Goal: Task Accomplishment & Management: Use online tool/utility

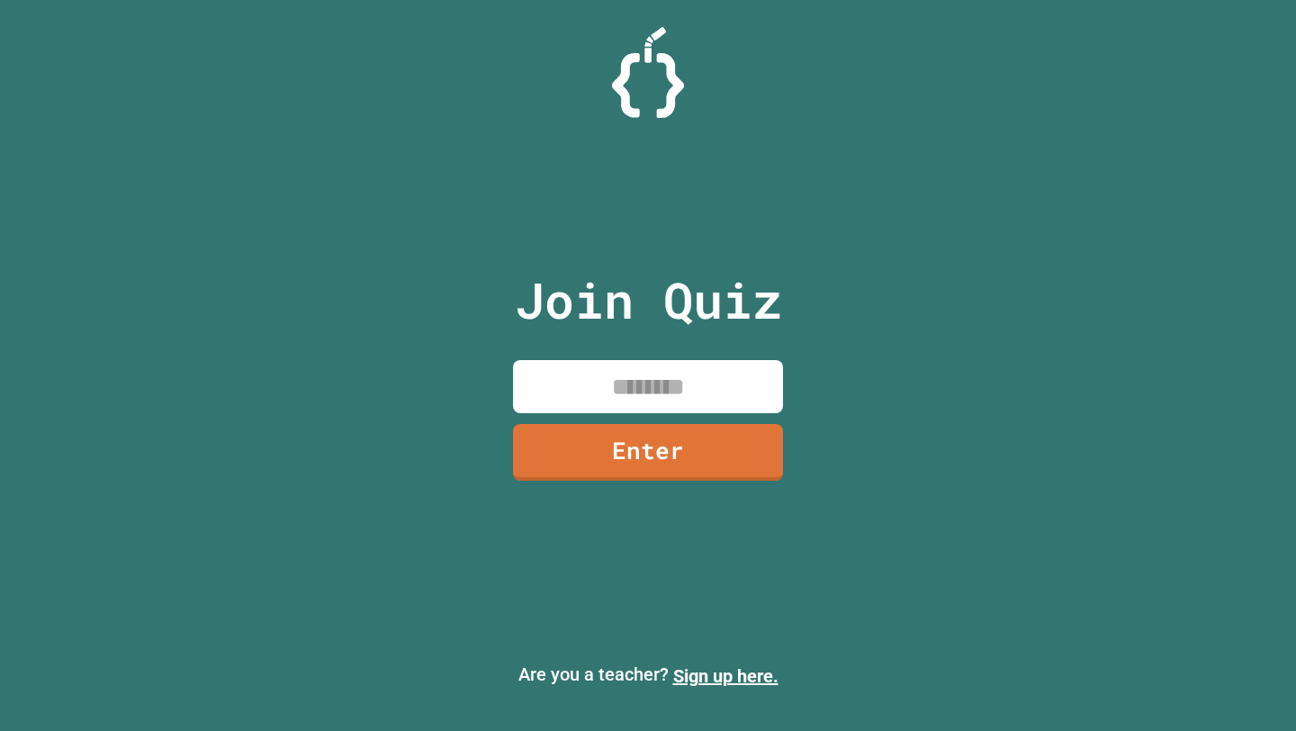
click at [623, 382] on input at bounding box center [648, 386] width 270 height 53
type input "********"
click at [709, 433] on link "Enter" at bounding box center [648, 452] width 270 height 57
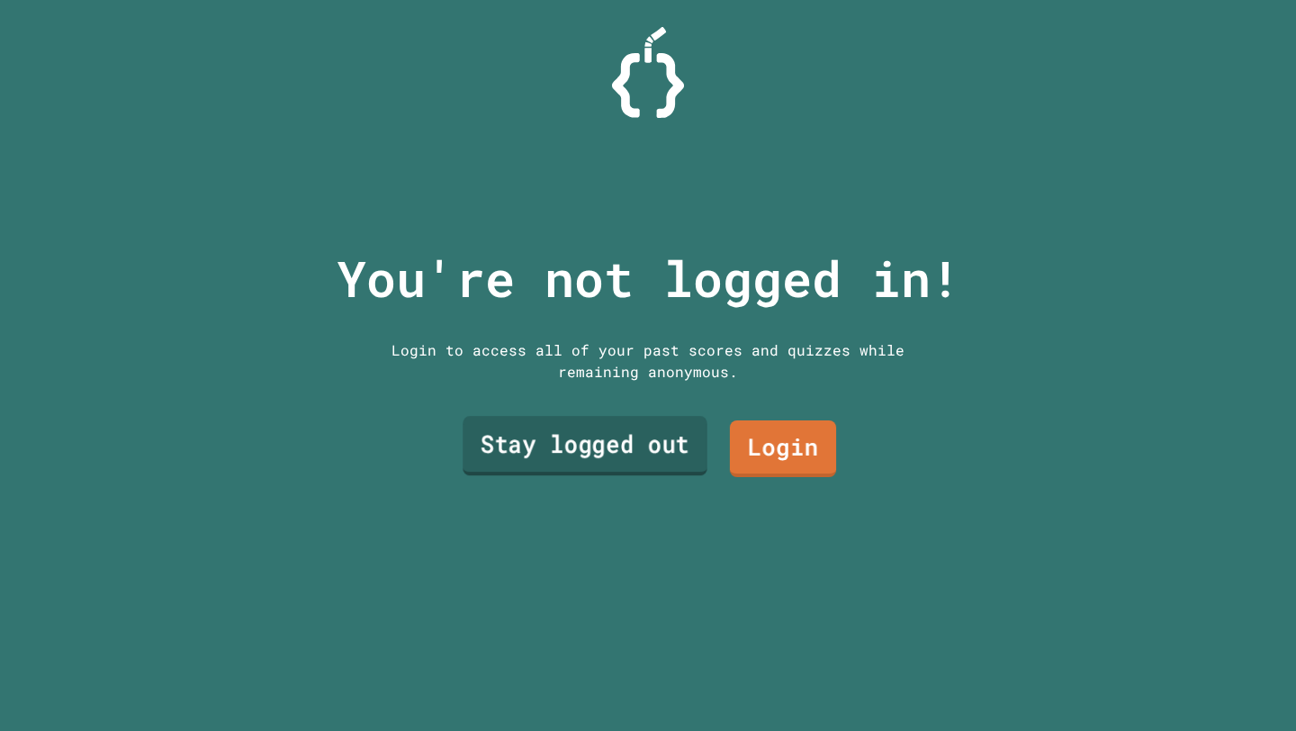
click at [648, 467] on link "Stay logged out" at bounding box center [585, 445] width 245 height 59
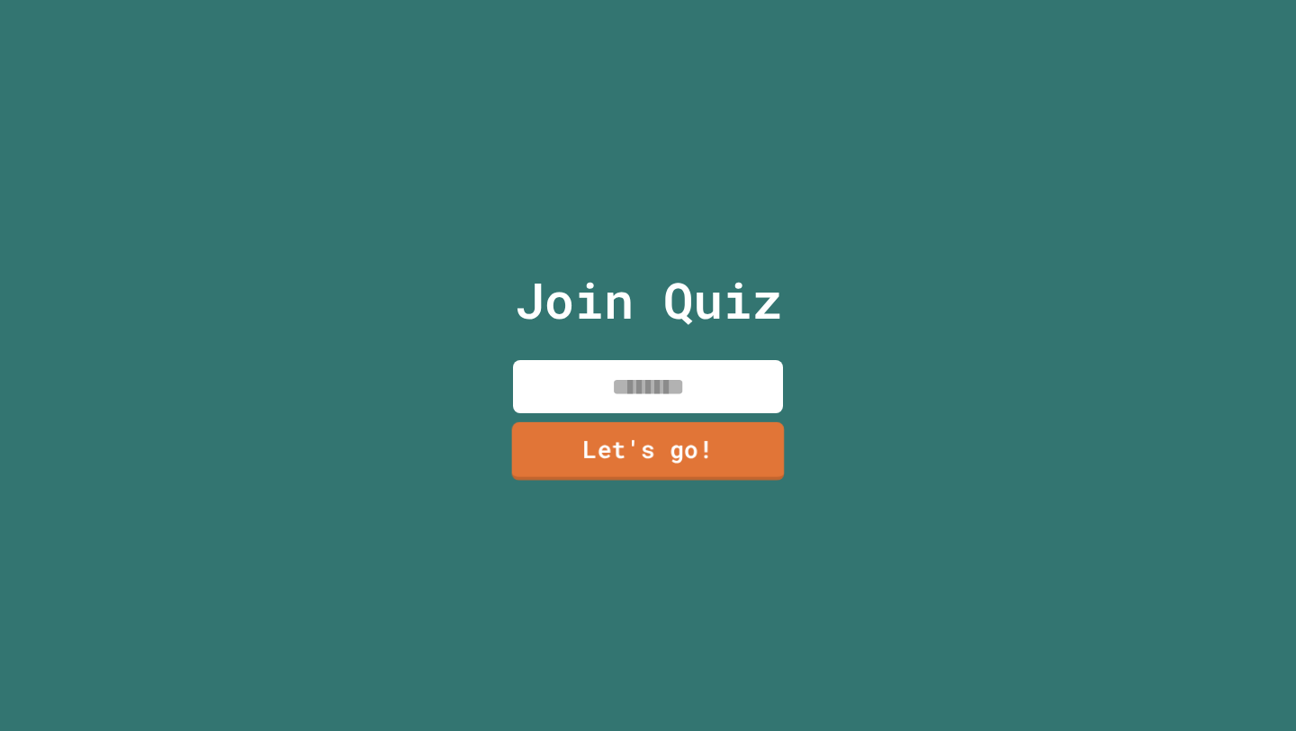
click at [619, 397] on input at bounding box center [648, 386] width 270 height 53
type input "****"
click at [611, 448] on link "Let's go!" at bounding box center [648, 449] width 254 height 59
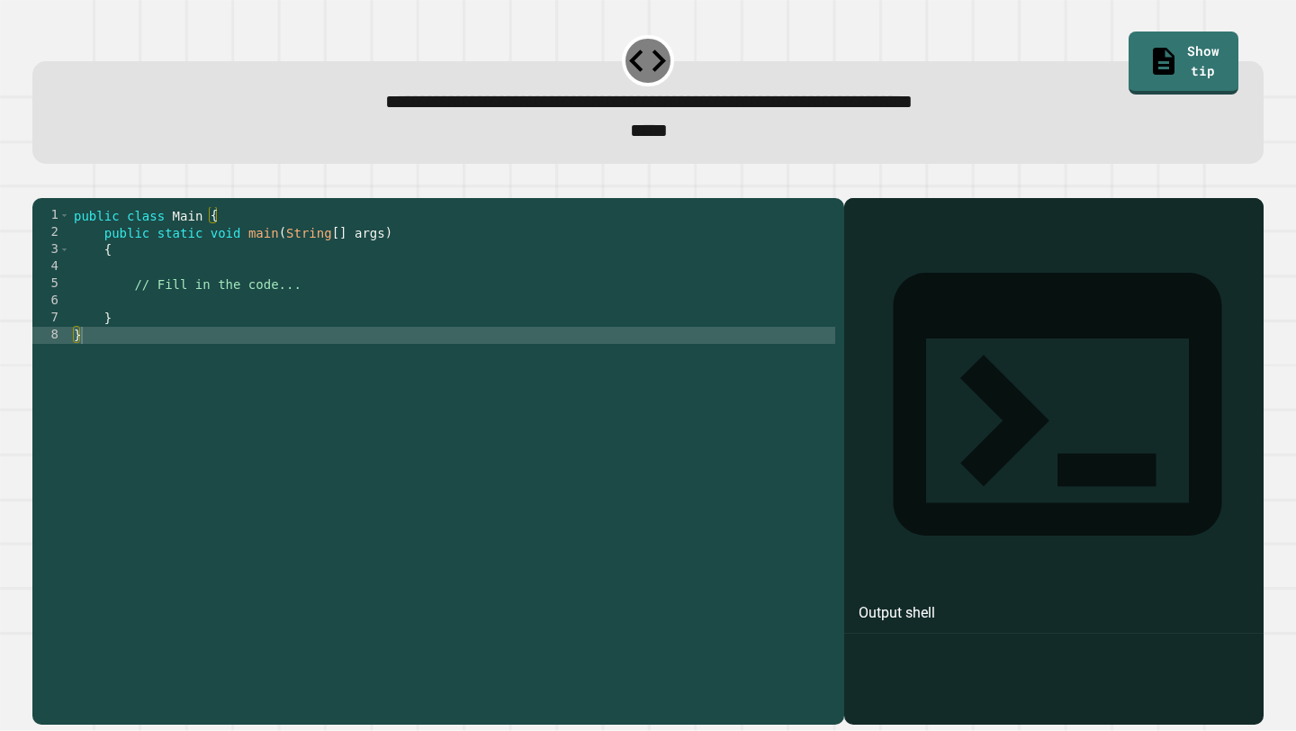
click at [237, 294] on div "public class Main { public static void main ( String [ ] args ) { // Fill in th…" at bounding box center [452, 455] width 765 height 496
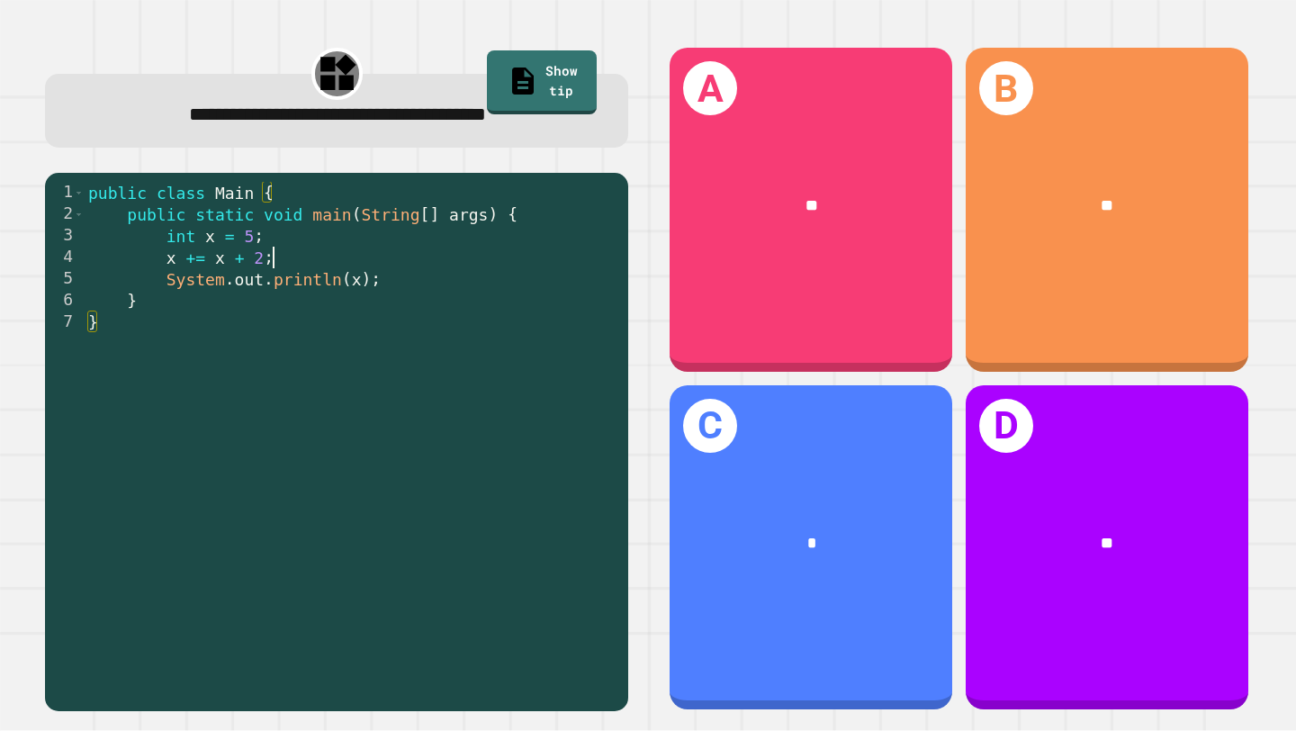
click at [296, 257] on div "public class Main { public static void main ( String [ ] args ) { int x = 5 ; x…" at bounding box center [352, 452] width 535 height 540
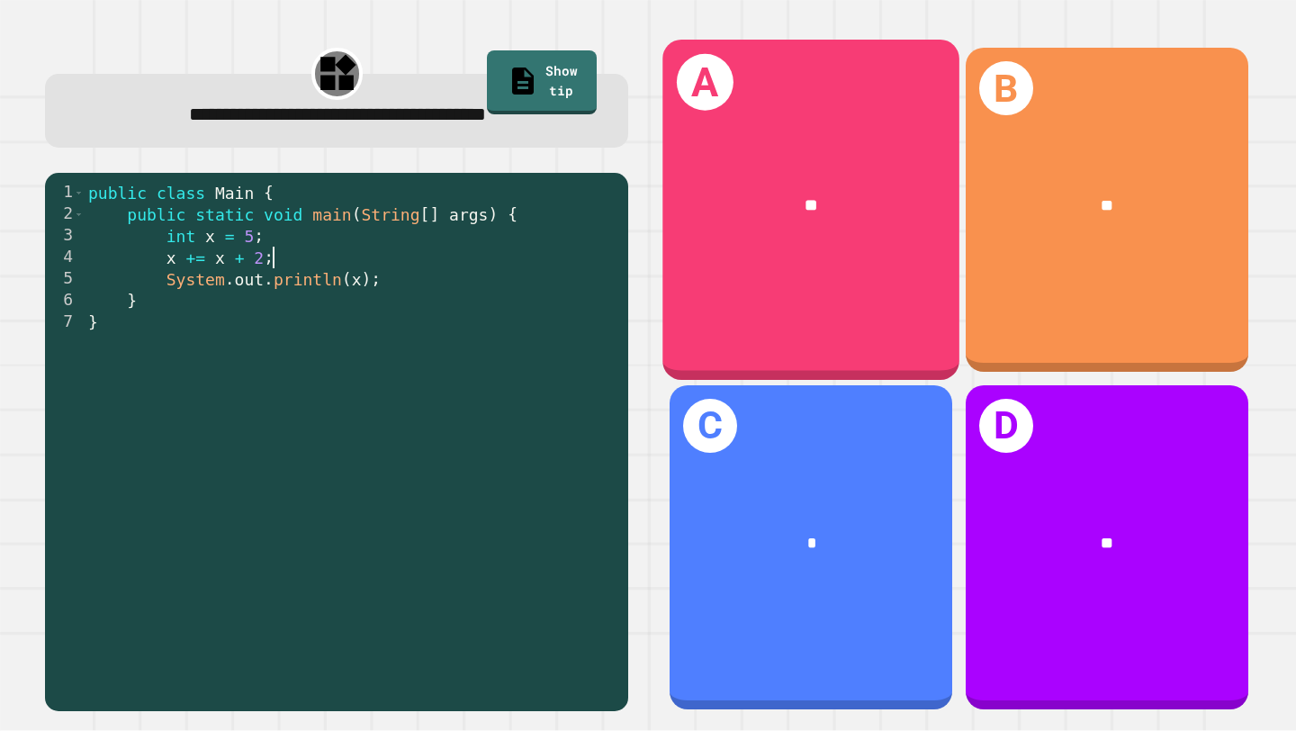
click at [734, 281] on div "A **" at bounding box center [812, 210] width 297 height 340
click at [735, 188] on div "**" at bounding box center [812, 205] width 297 height 91
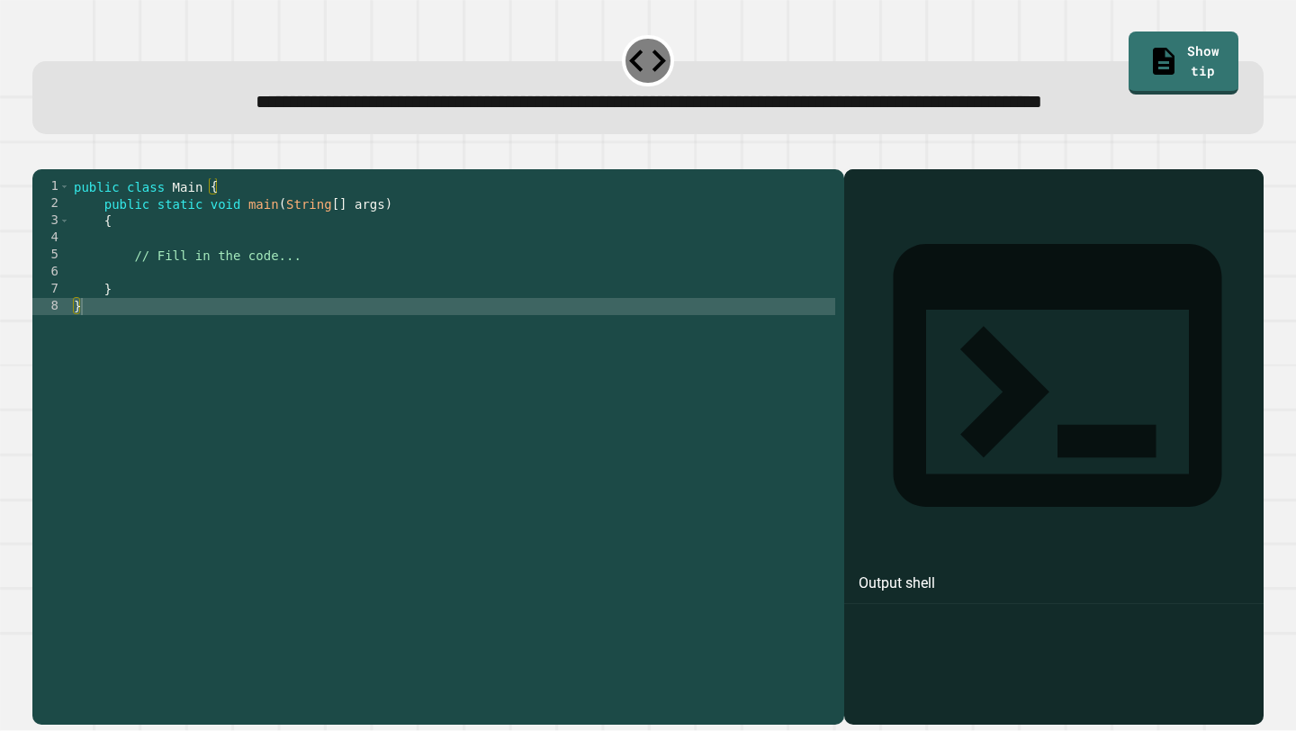
click at [230, 288] on div "public class Main { public static void main ( String [ ] args ) { // Fill in th…" at bounding box center [452, 426] width 765 height 496
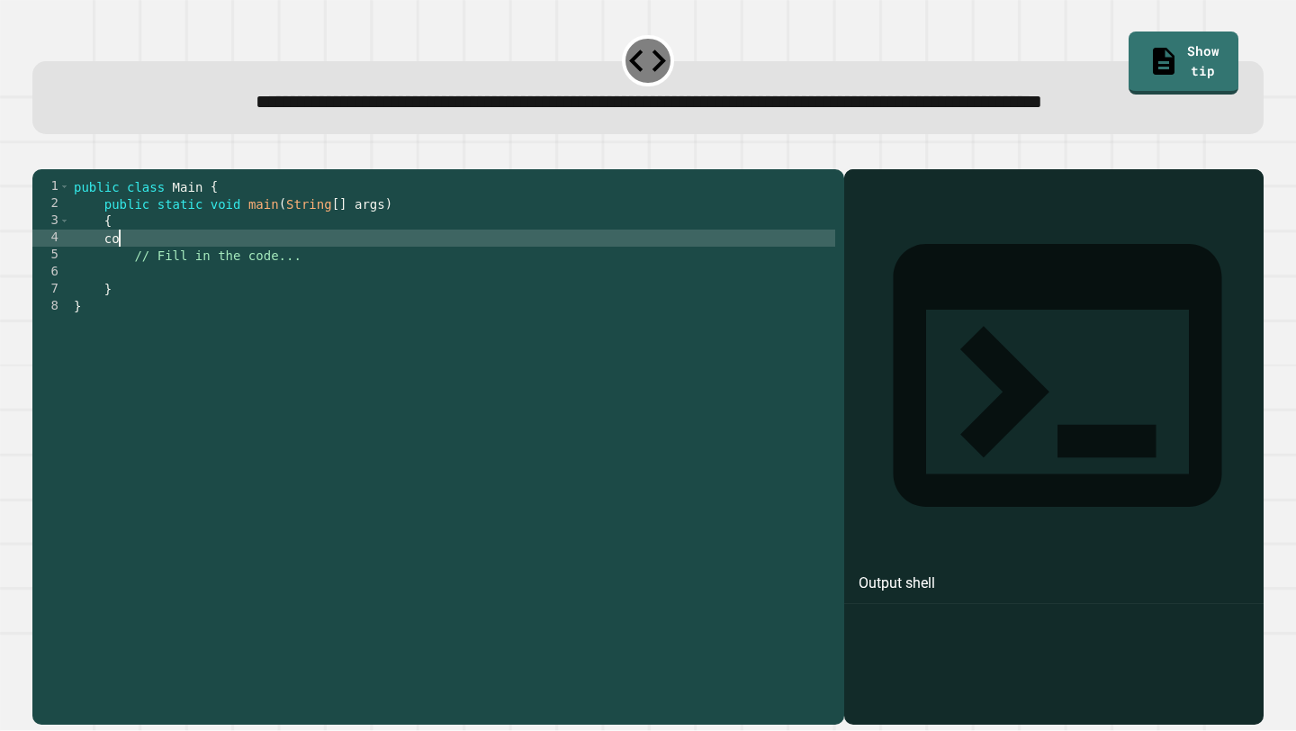
type textarea "*"
type textarea "**********"
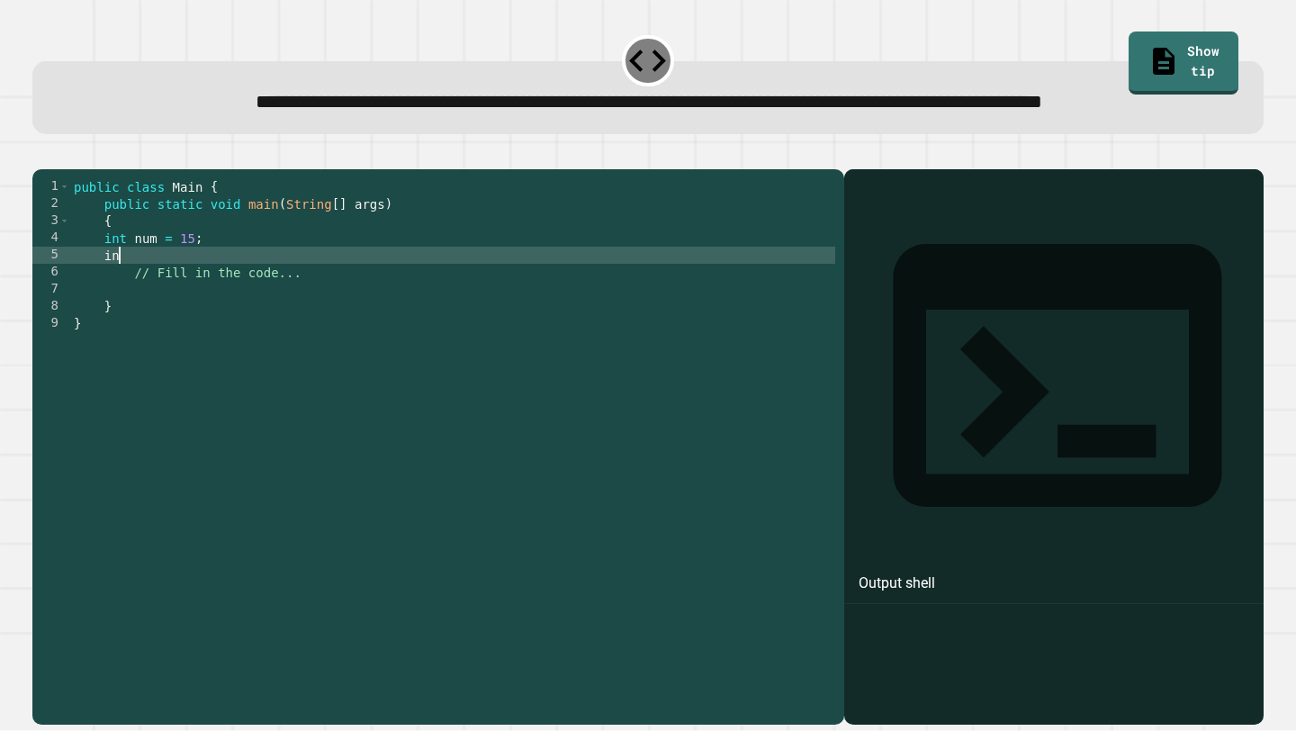
type textarea "*"
type textarea "*******"
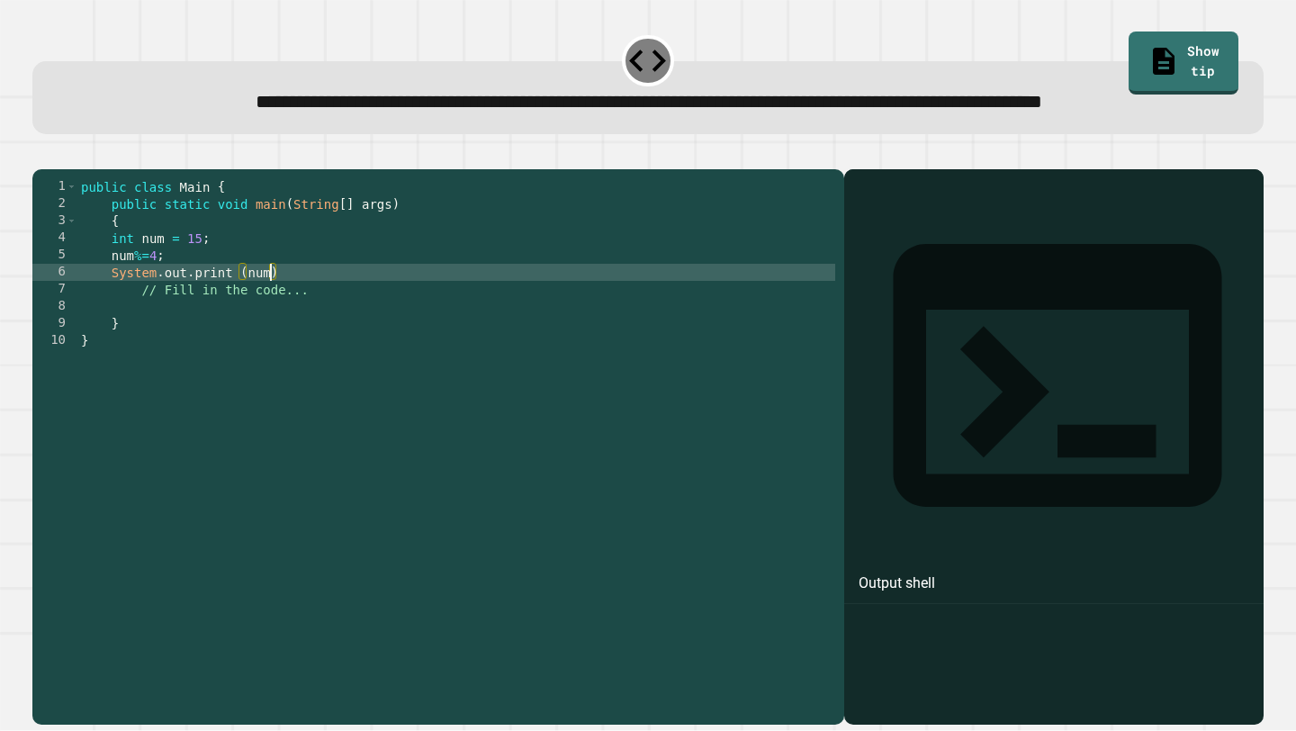
scroll to position [0, 13]
type textarea "**********"
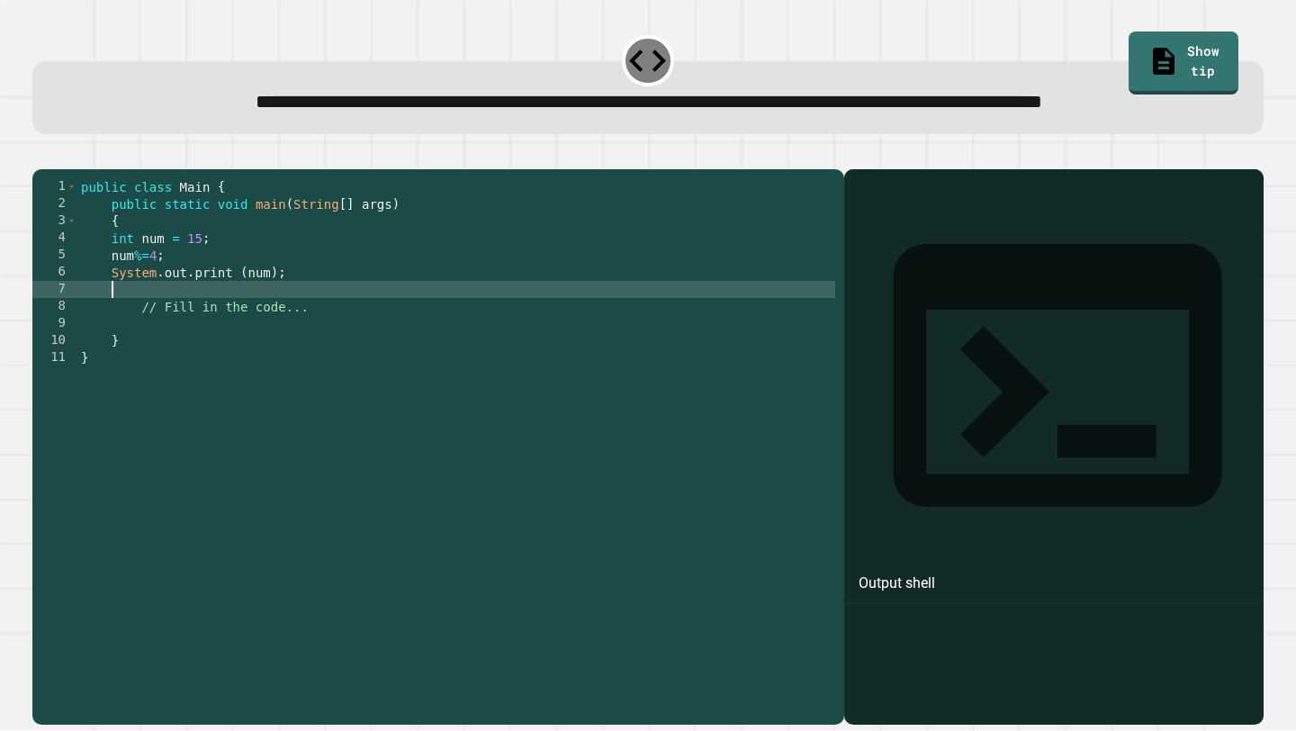
click at [41, 154] on icon "button" at bounding box center [41, 154] width 0 height 0
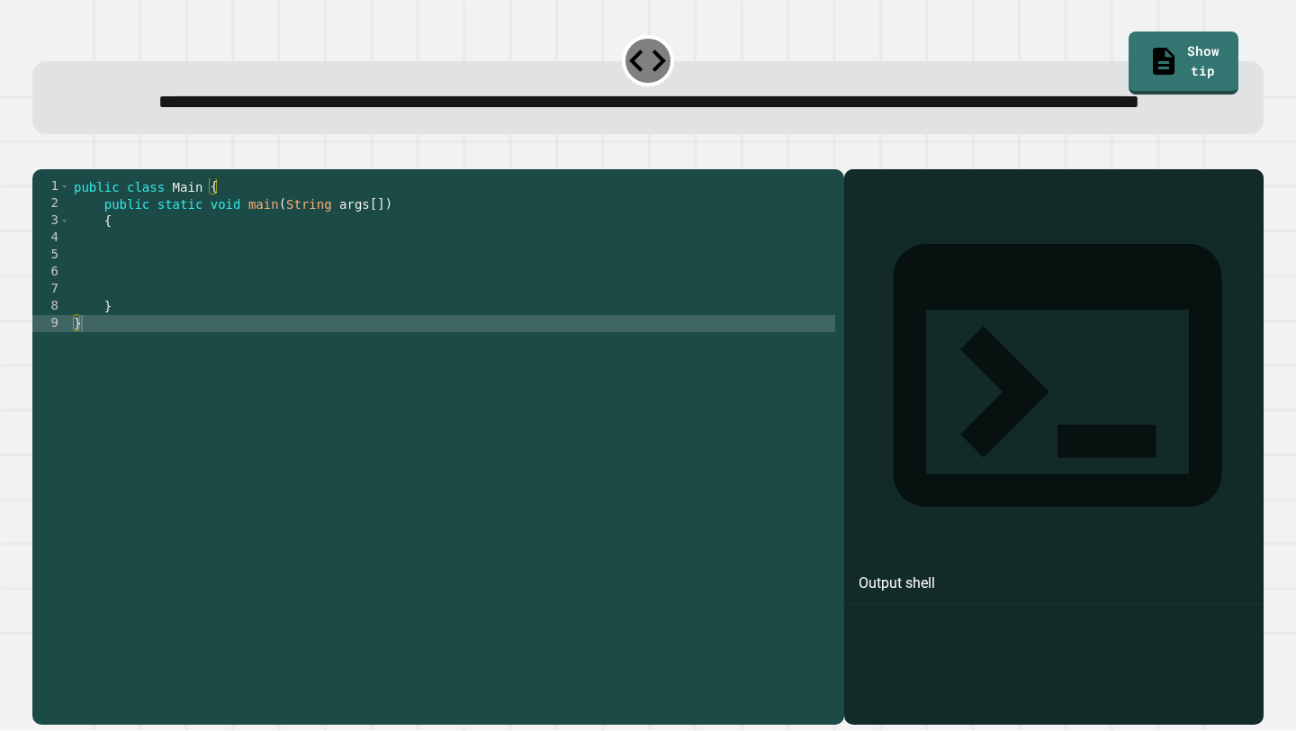
click at [325, 302] on div "public class Main { public static void main ( String args [ ]) { } }" at bounding box center [452, 426] width 765 height 496
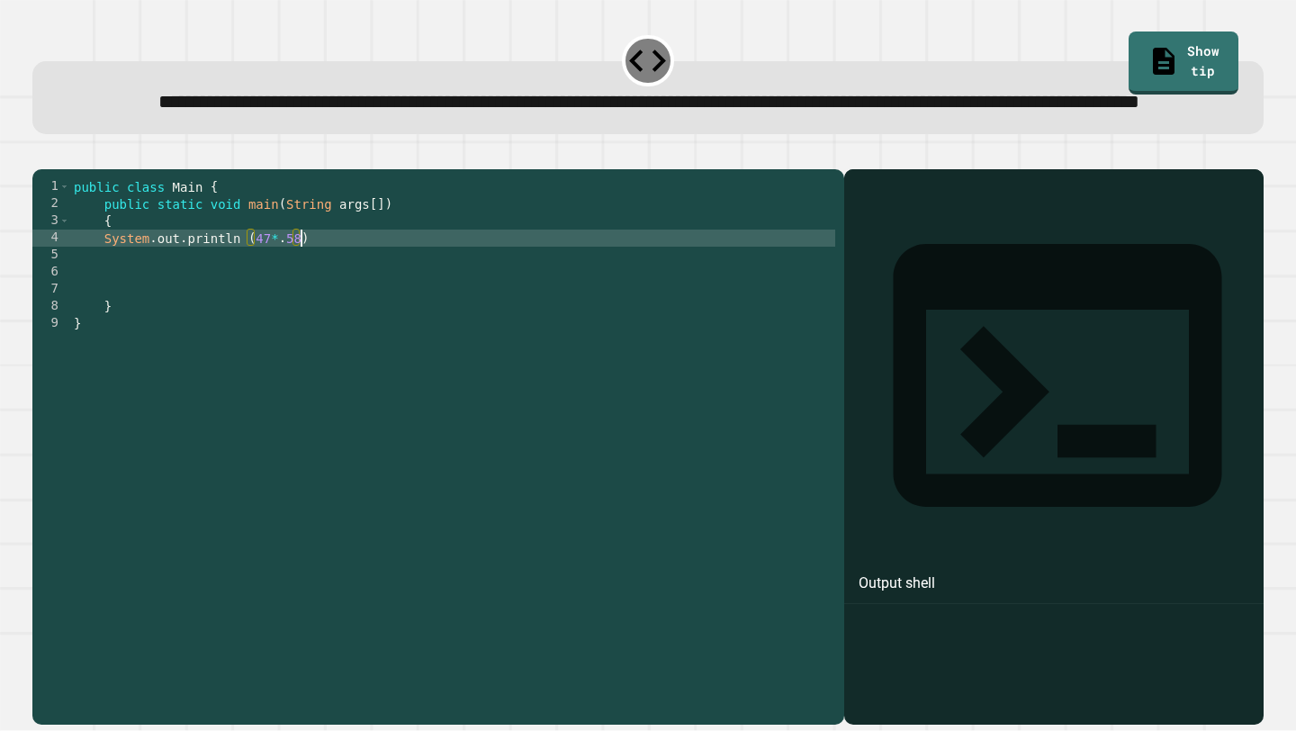
scroll to position [0, 15]
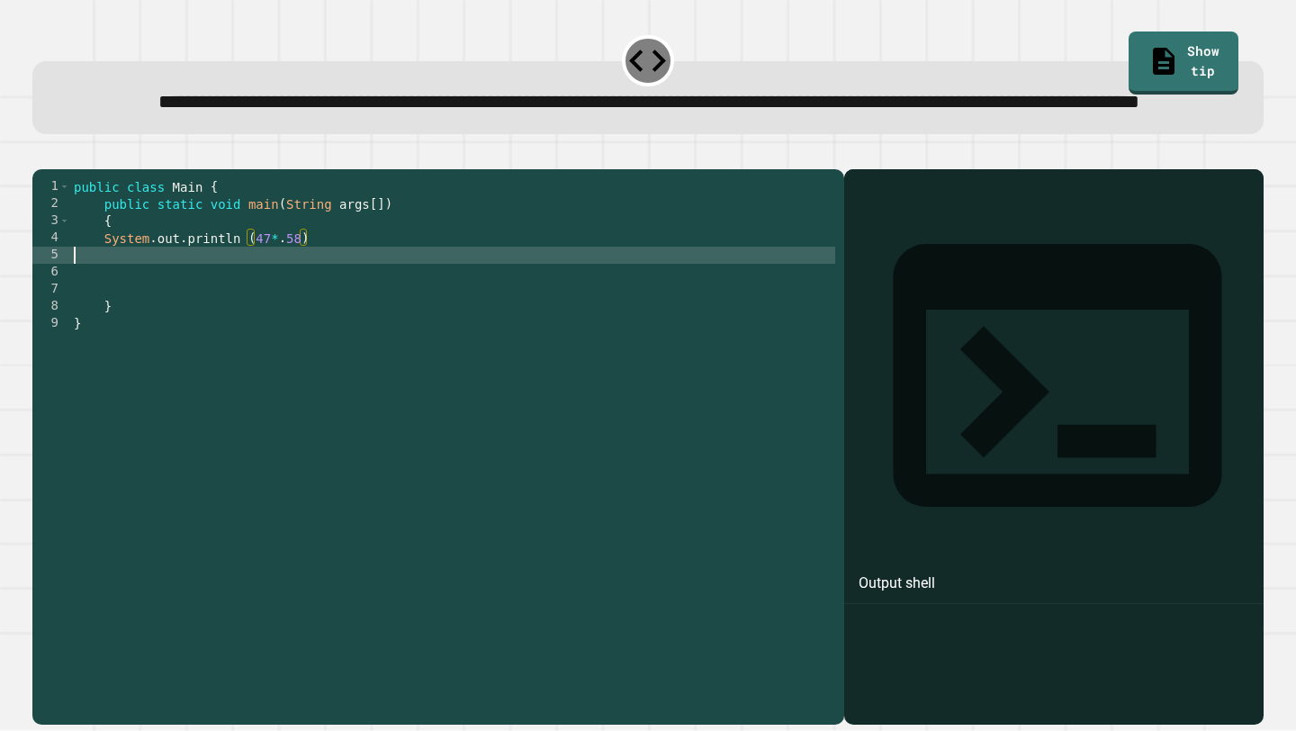
click at [375, 310] on div "public class Main { public static void main ( String args [ ]) { System . out .…" at bounding box center [452, 426] width 765 height 496
click at [366, 296] on div "public class Main { public static void main ( String args [ ]) { System . out .…" at bounding box center [452, 426] width 765 height 496
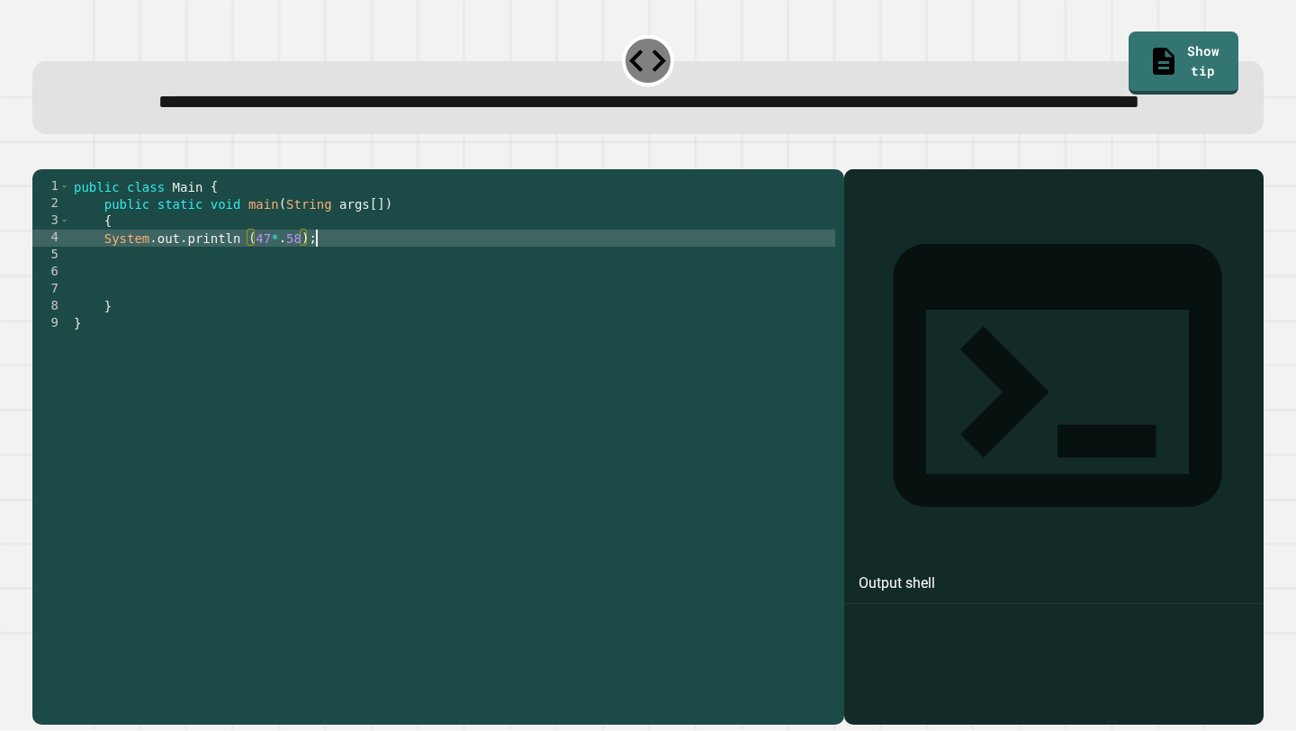
scroll to position [0, 16]
click at [41, 154] on button "button" at bounding box center [41, 154] width 0 height 0
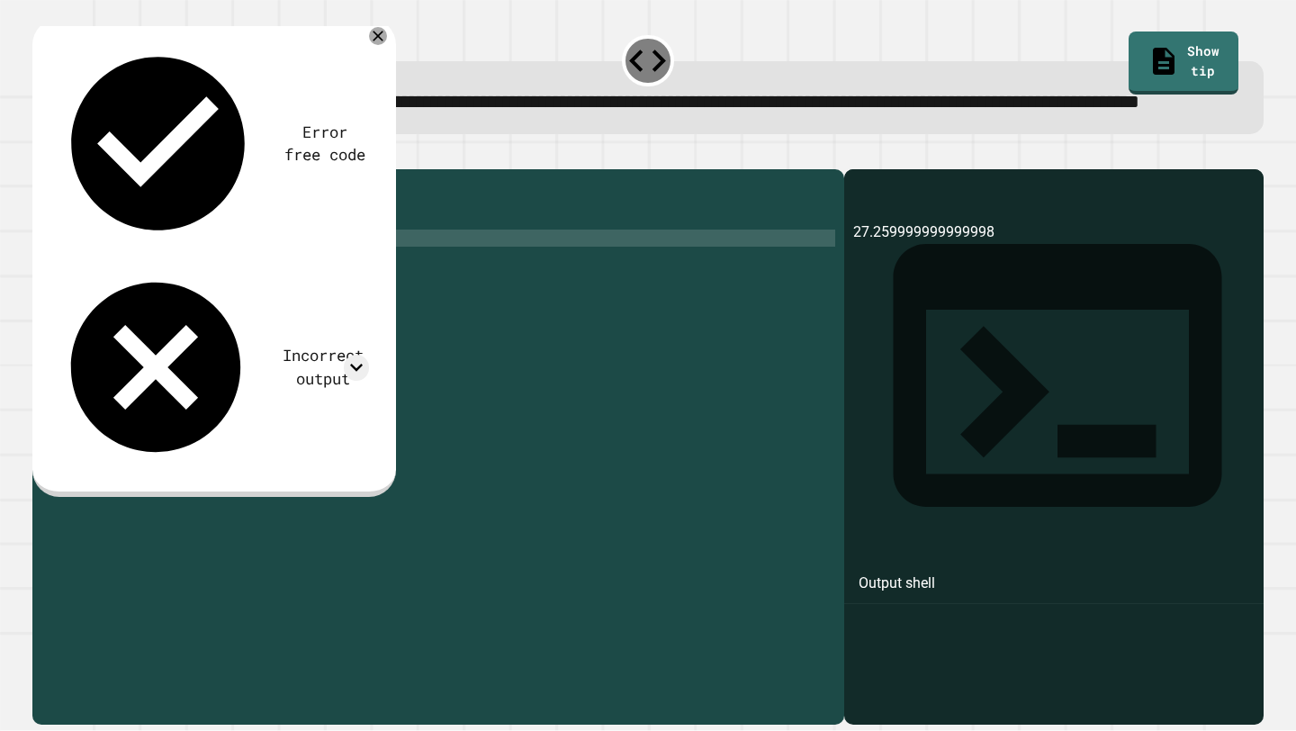
click at [367, 72] on div "Error free code 27.259999999999998 Incorrect output Expected output 27.26 My ou…" at bounding box center [211, 254] width 333 height 447
click at [379, 46] on icon at bounding box center [379, 36] width 20 height 20
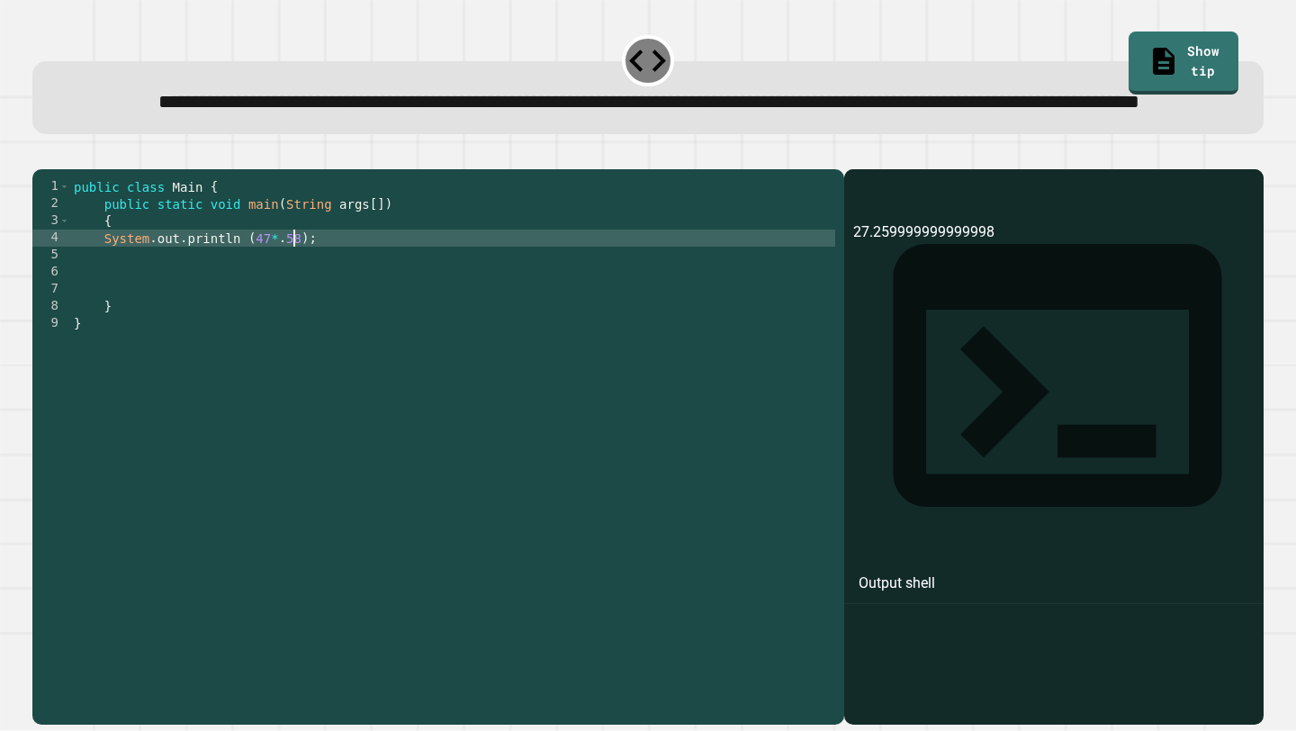
click at [290, 297] on div "public class Main { public static void main ( String args [ ]) { System . out .…" at bounding box center [452, 426] width 765 height 496
click at [41, 154] on button "button" at bounding box center [41, 154] width 0 height 0
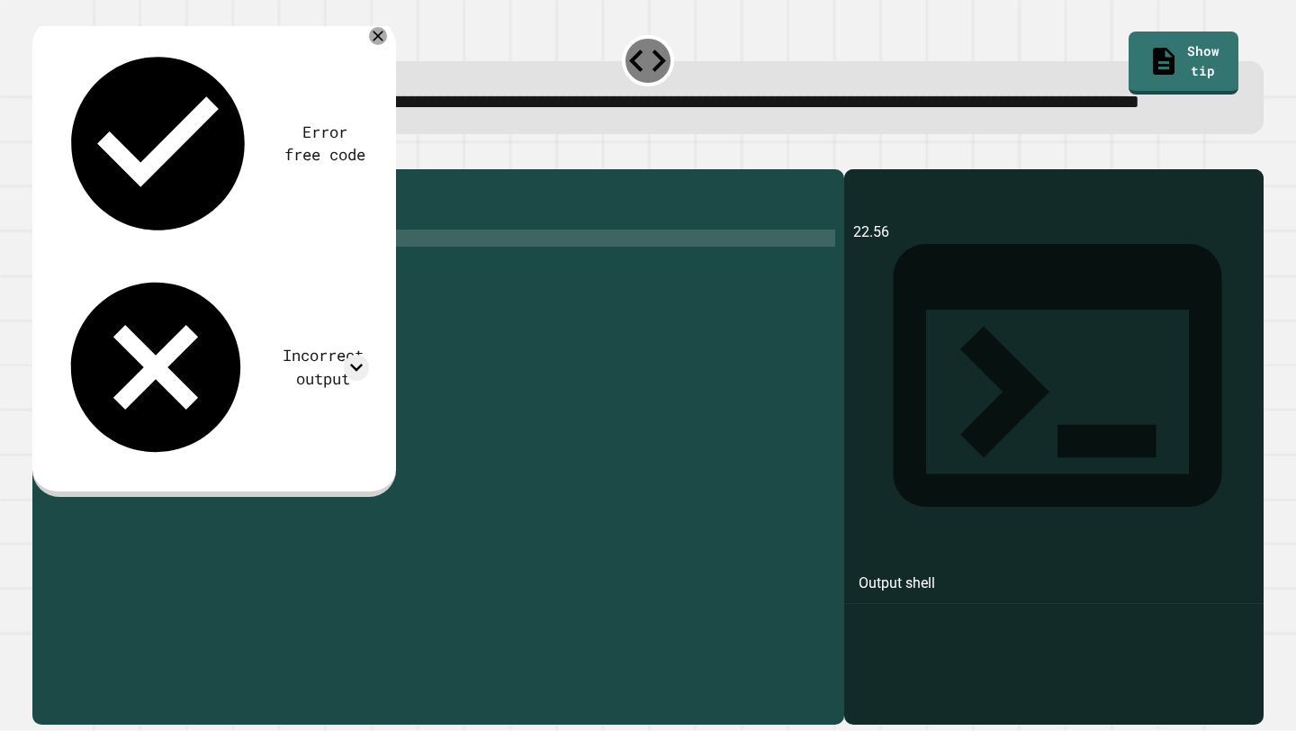
click at [294, 303] on div "public class Main { public static void main ( String args [ ]) { System . out .…" at bounding box center [452, 426] width 765 height 496
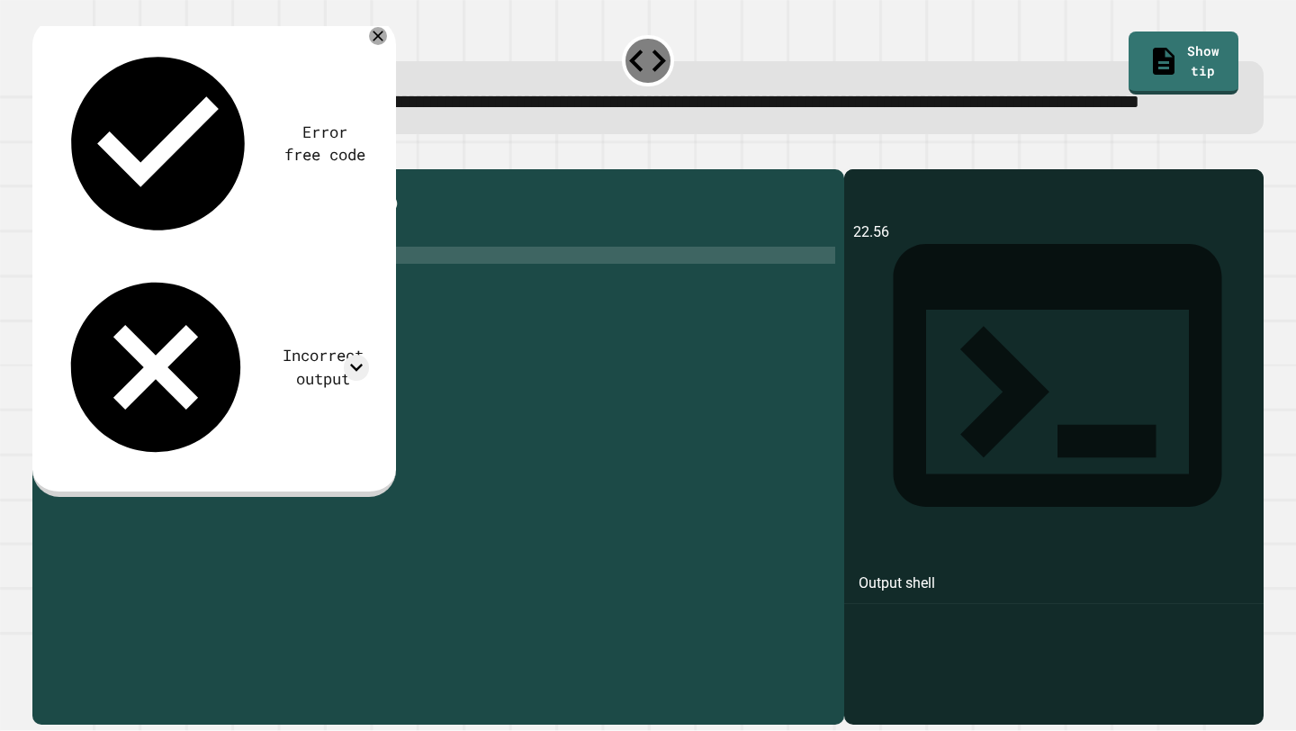
scroll to position [0, 1]
type textarea "**********"
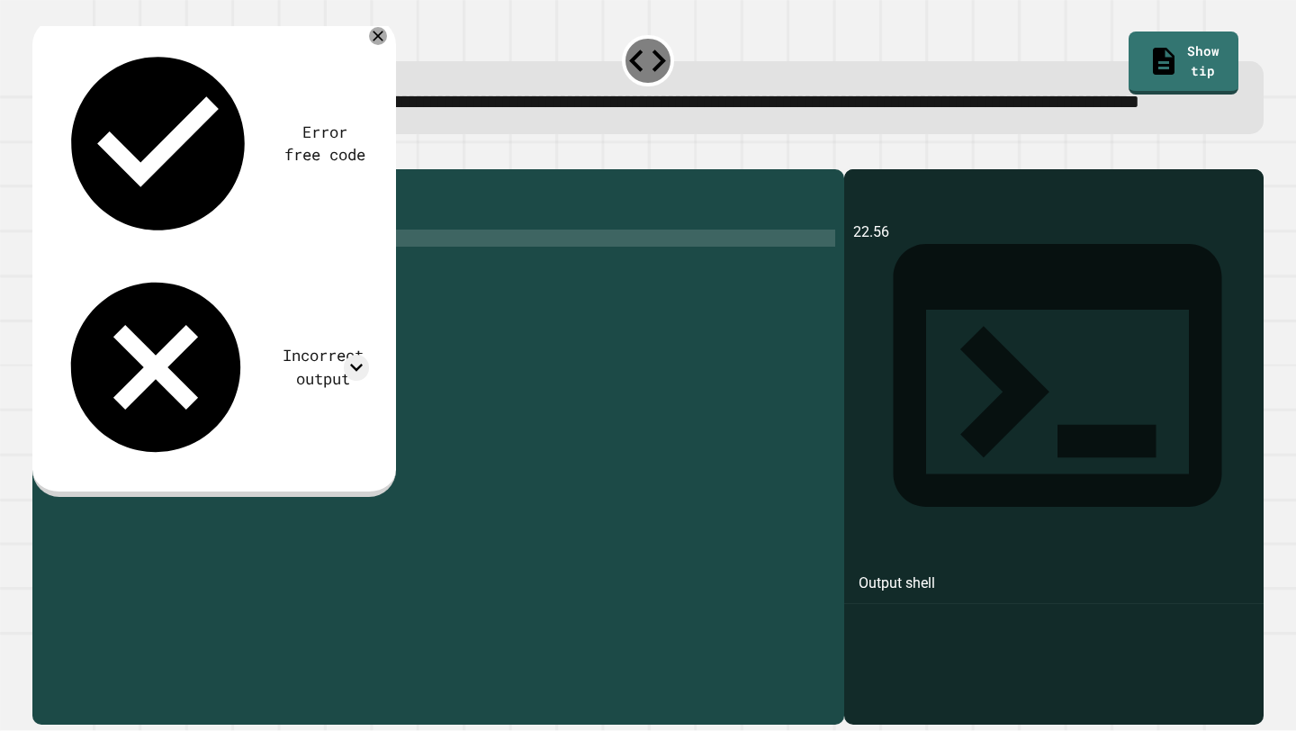
click at [375, 287] on div "public class Main { public static void main ( String args [ ]) { System . out .…" at bounding box center [452, 426] width 766 height 496
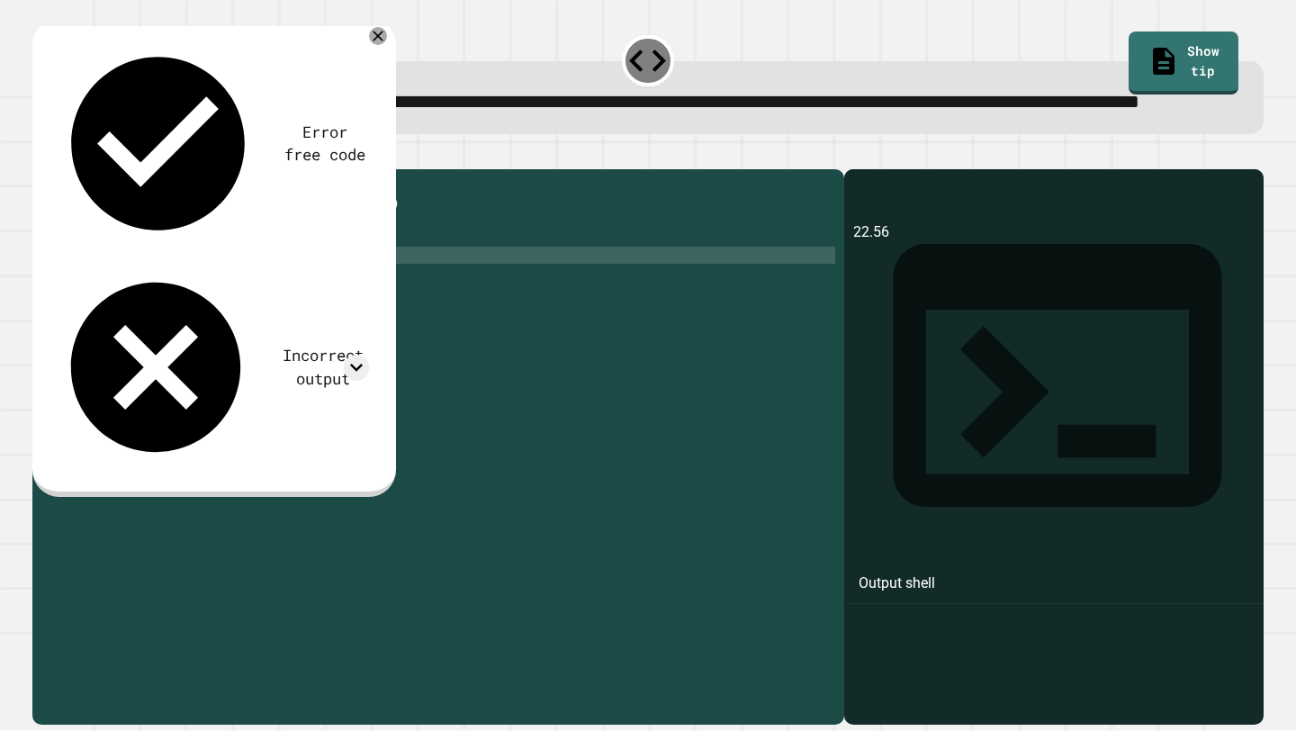
click at [41, 154] on button "button" at bounding box center [41, 154] width 0 height 0
click at [339, 299] on div "public class Main { public static void main ( String args [ ]) { System . out .…" at bounding box center [456, 426] width 758 height 496
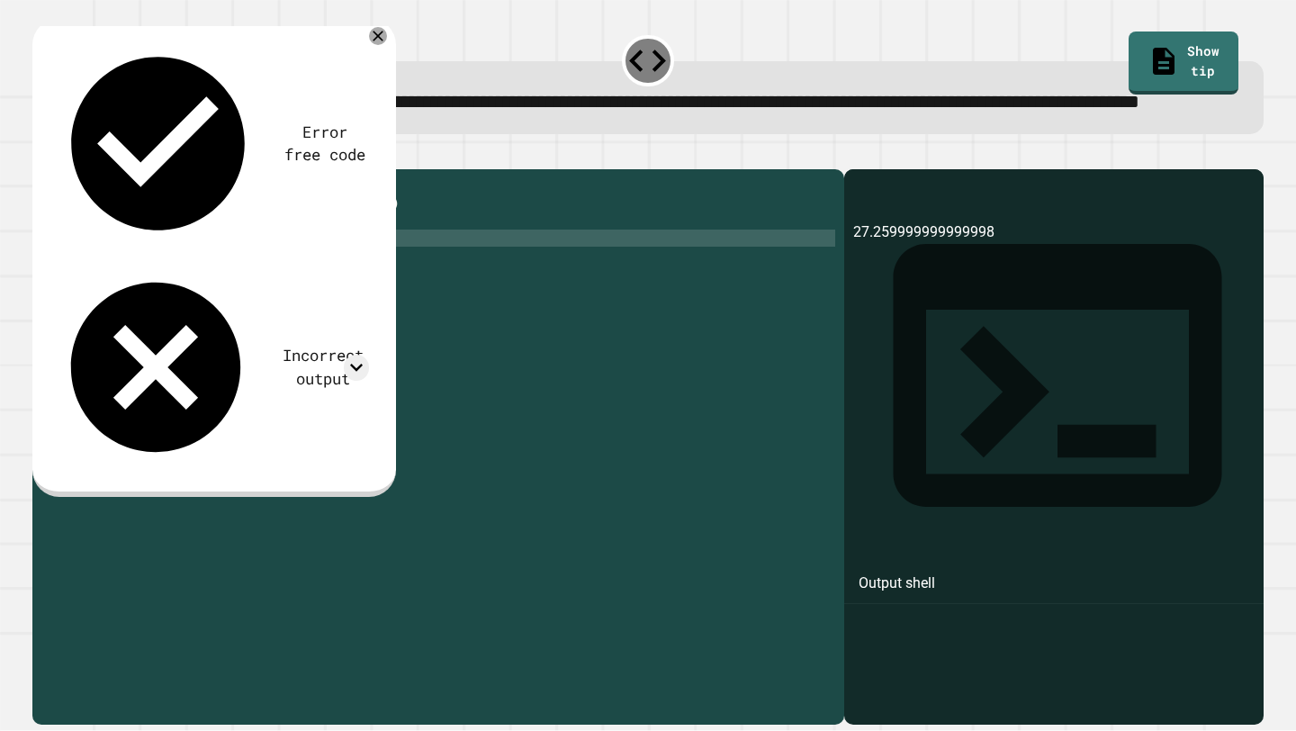
click at [246, 299] on div "public class Main { public static void main ( String args [ ]) { System . out .…" at bounding box center [456, 426] width 758 height 496
click at [41, 154] on button "button" at bounding box center [41, 154] width 0 height 0
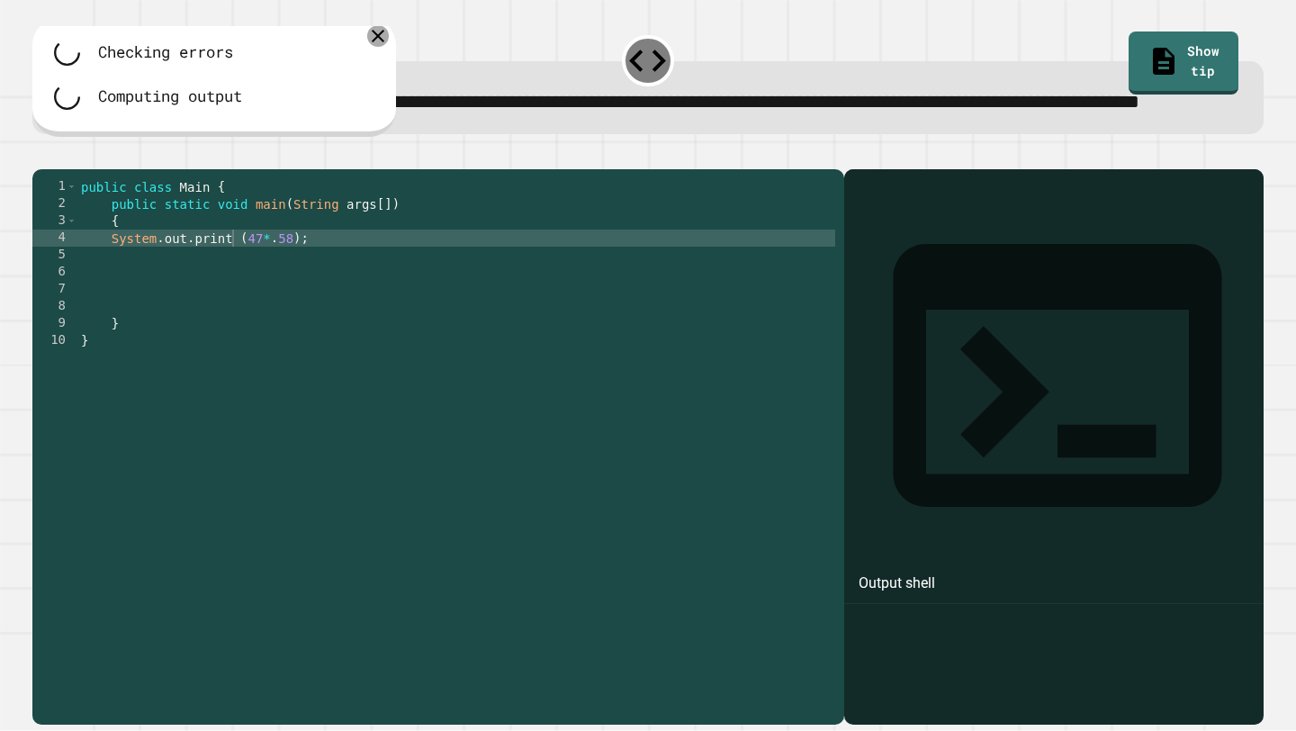
click at [383, 47] on icon at bounding box center [378, 36] width 22 height 22
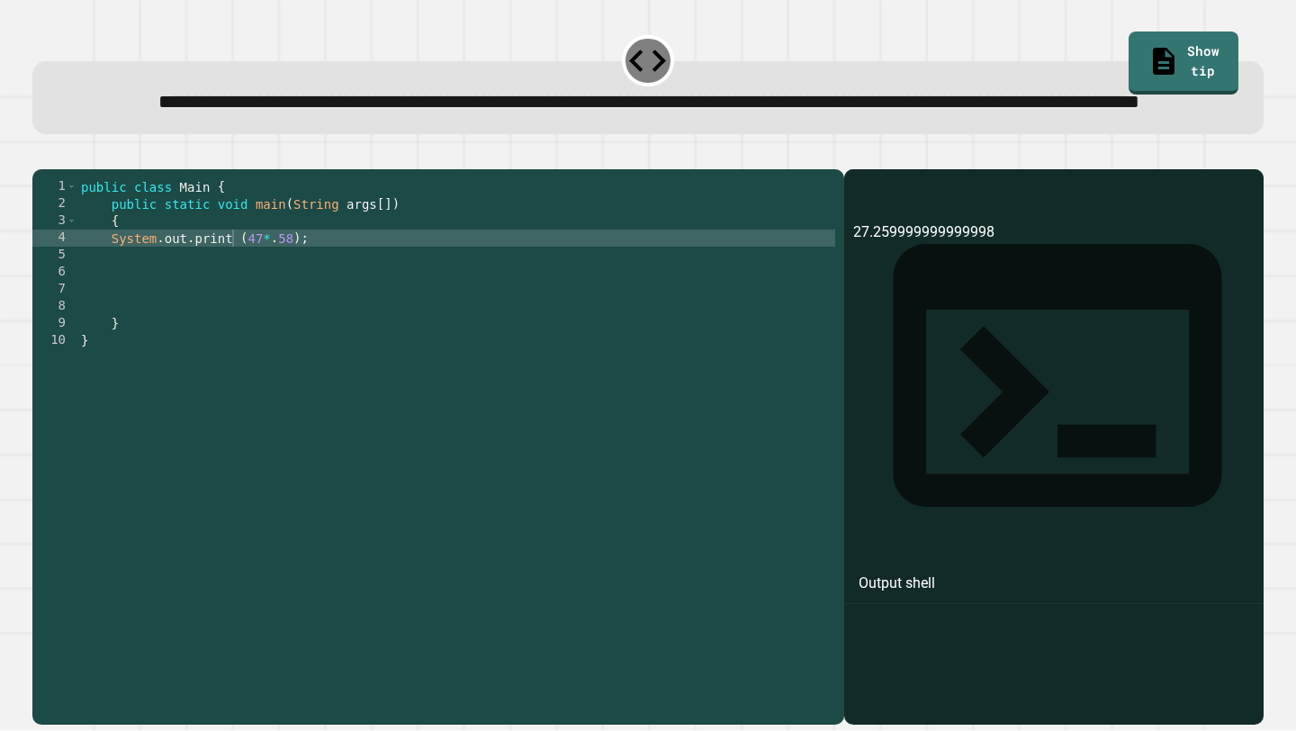
click at [271, 281] on div "public class Main { public static void main ( String args [ ]) { System . out .…" at bounding box center [456, 426] width 758 height 496
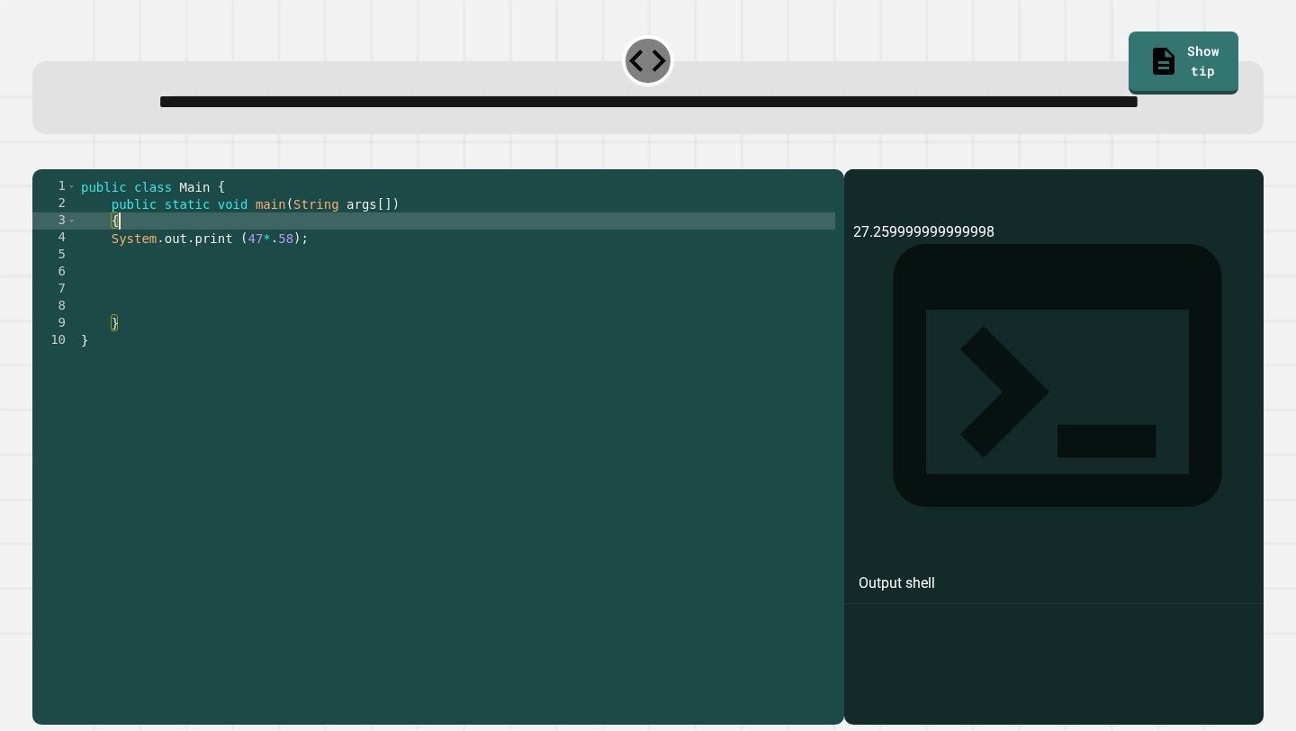
type textarea "*"
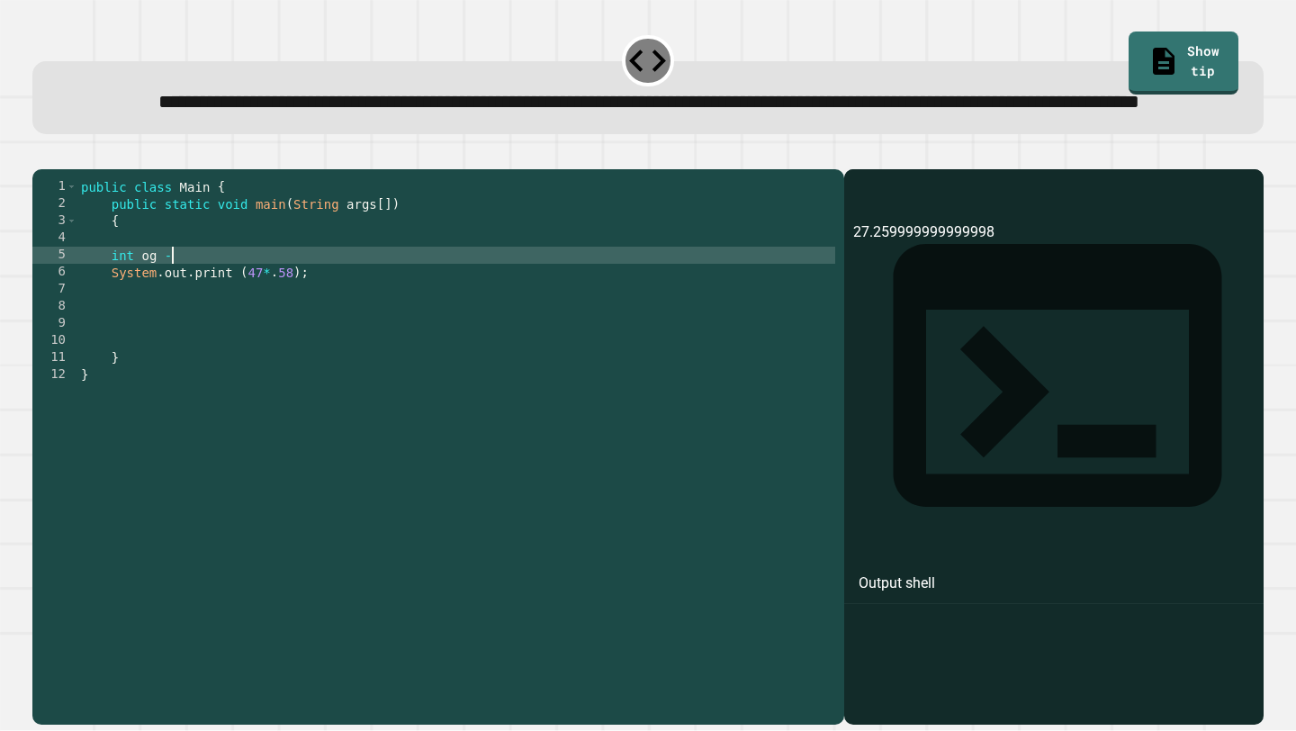
scroll to position [0, 5]
type textarea "**********"
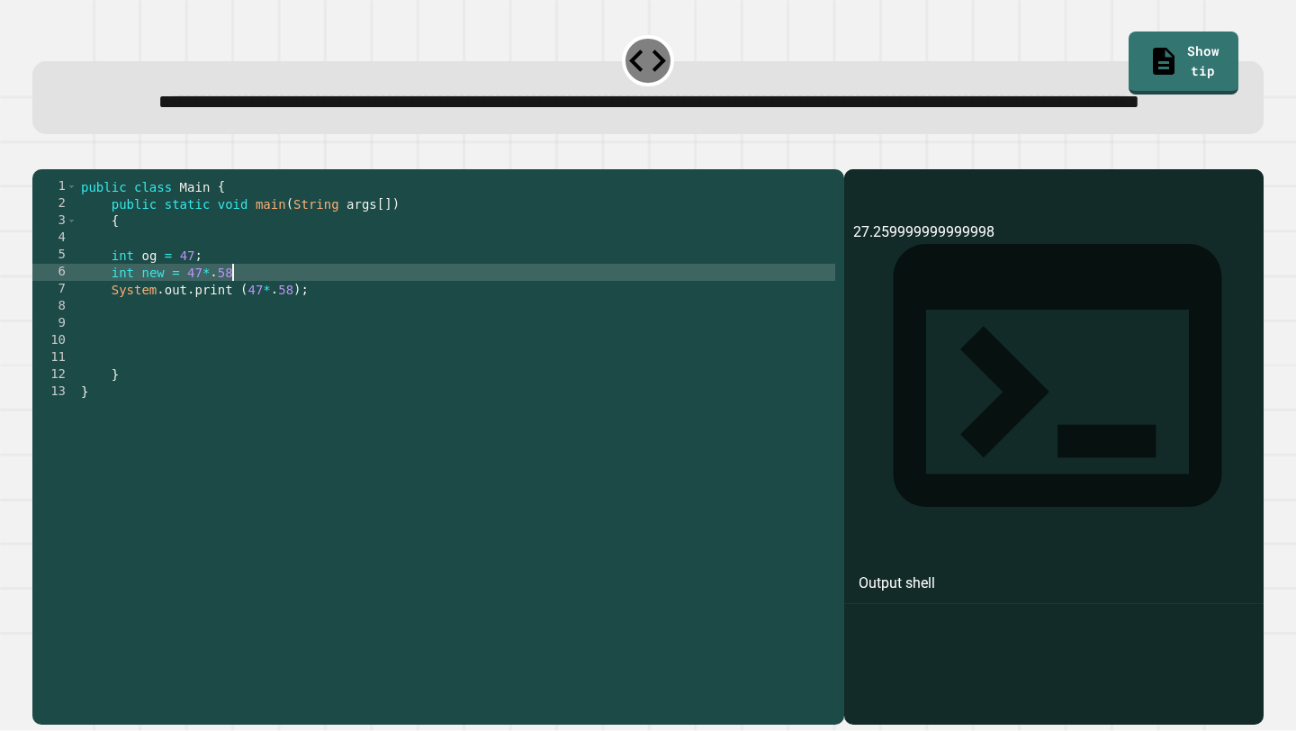
scroll to position [0, 10]
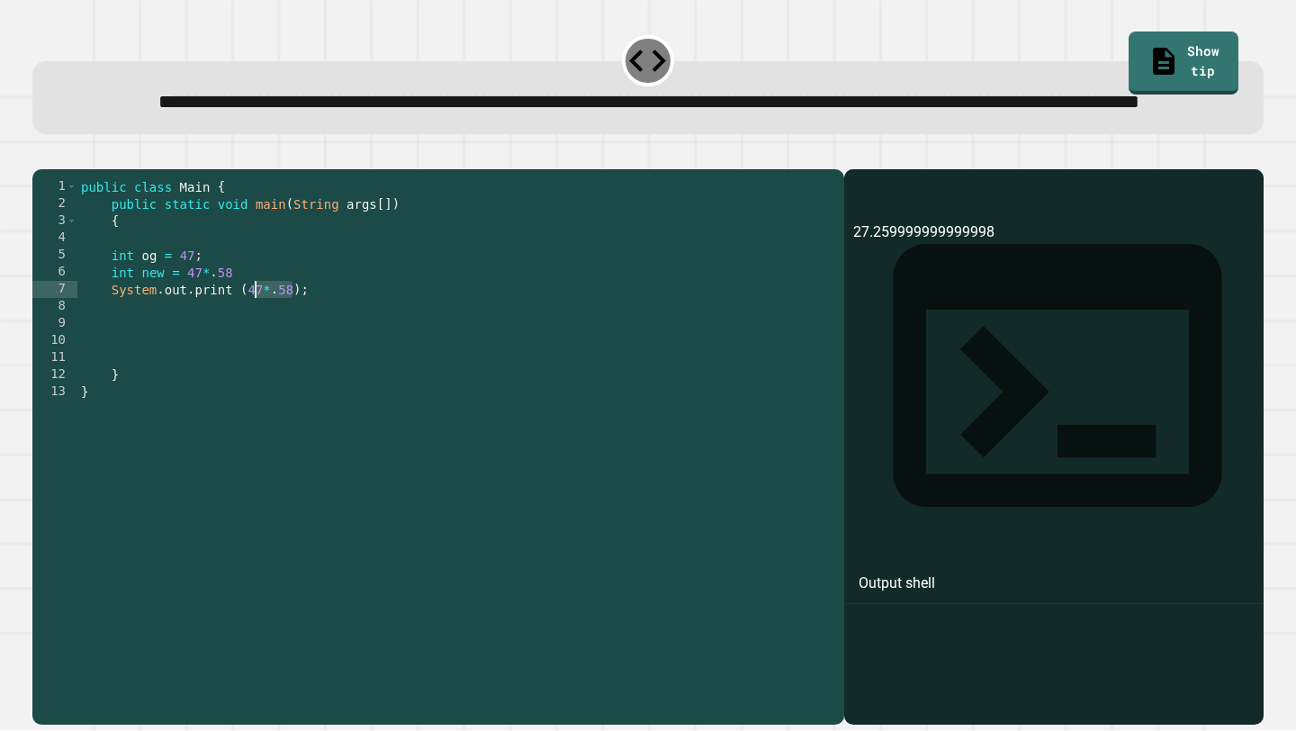
drag, startPoint x: 294, startPoint y: 350, endPoint x: 252, endPoint y: 350, distance: 42.3
click at [252, 350] on div "public class Main { public static void main ( String args [ ]) { int og = 47 ; …" at bounding box center [456, 426] width 758 height 496
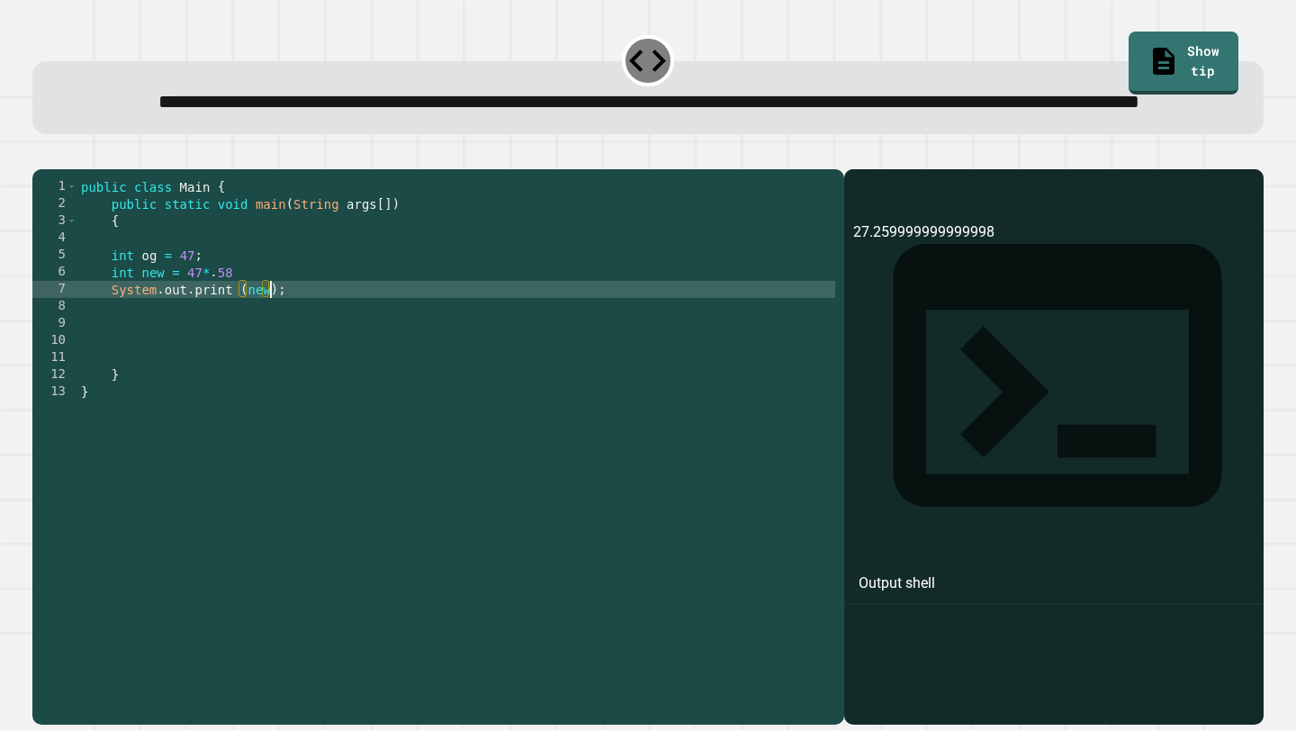
scroll to position [0, 13]
click at [41, 154] on icon "button" at bounding box center [41, 154] width 0 height 0
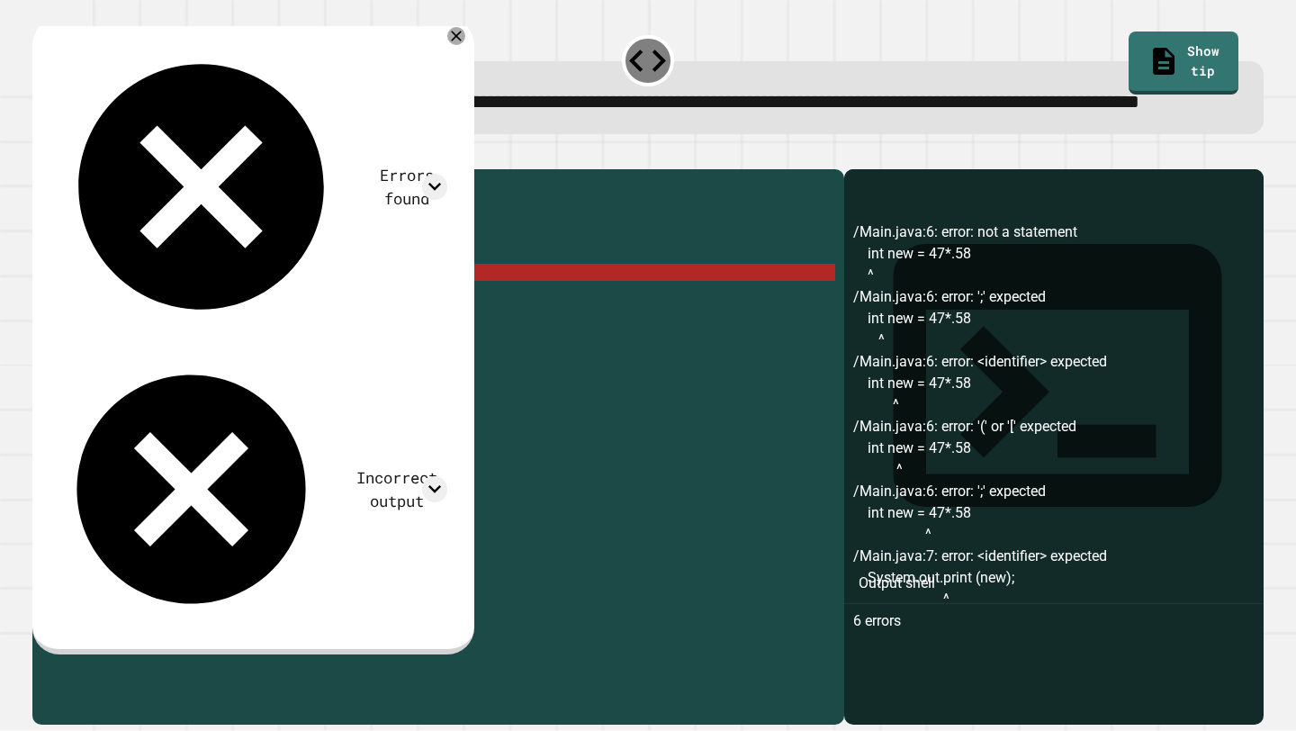
click at [248, 325] on div "public class Main { public static void main ( String args [ ]) { int og = 47 ; …" at bounding box center [456, 426] width 758 height 496
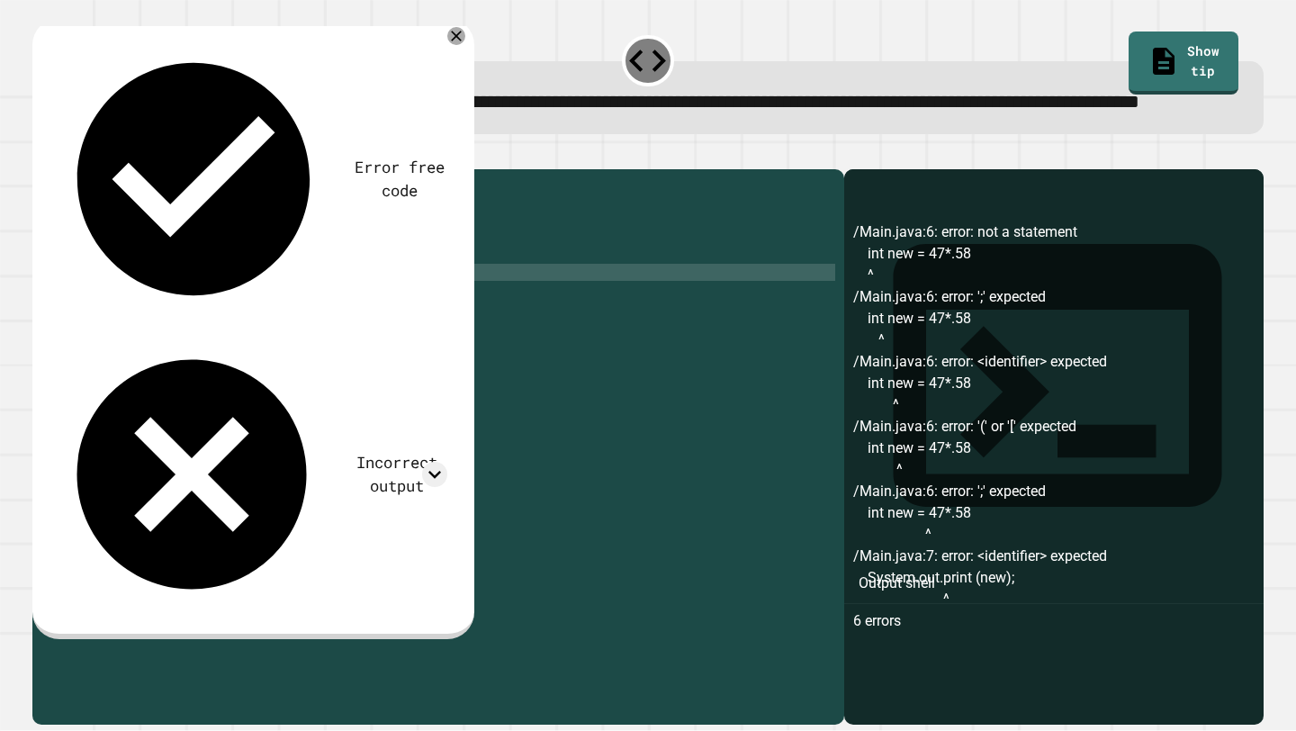
scroll to position [0, 10]
click at [41, 154] on icon "button" at bounding box center [41, 154] width 0 height 0
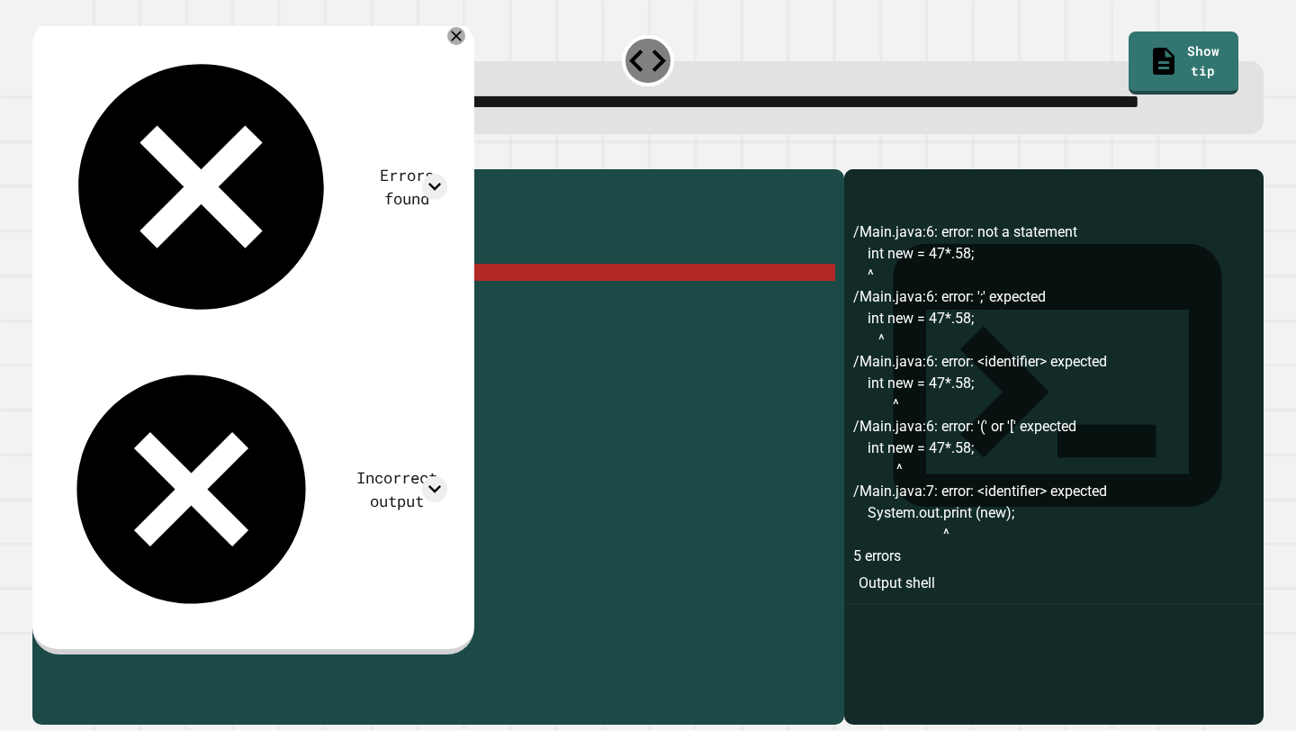
click at [163, 335] on div "public class Main { public static void main ( String args [ ]) { int og = 47 ; …" at bounding box center [456, 426] width 758 height 496
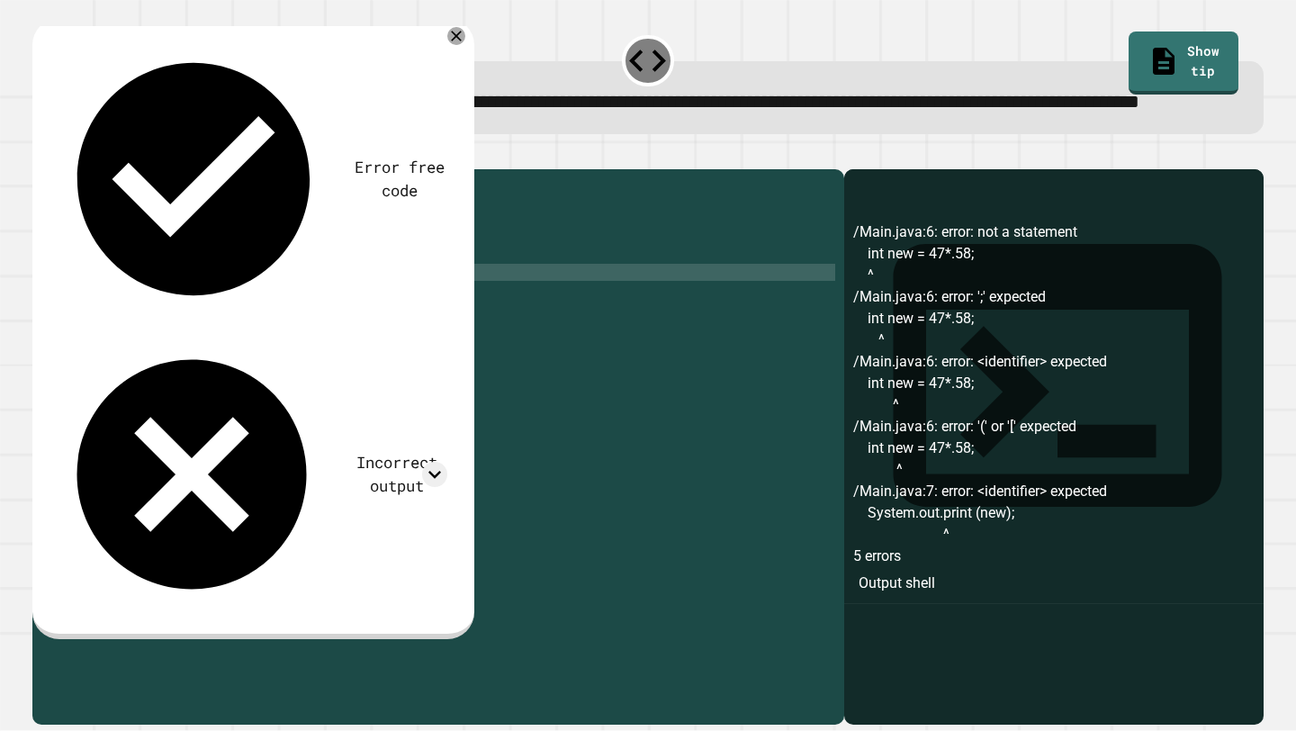
scroll to position [0, 8]
click at [271, 345] on div "public class Main { public static void main ( String args [ ]) { int og = 47 ; …" at bounding box center [456, 426] width 758 height 496
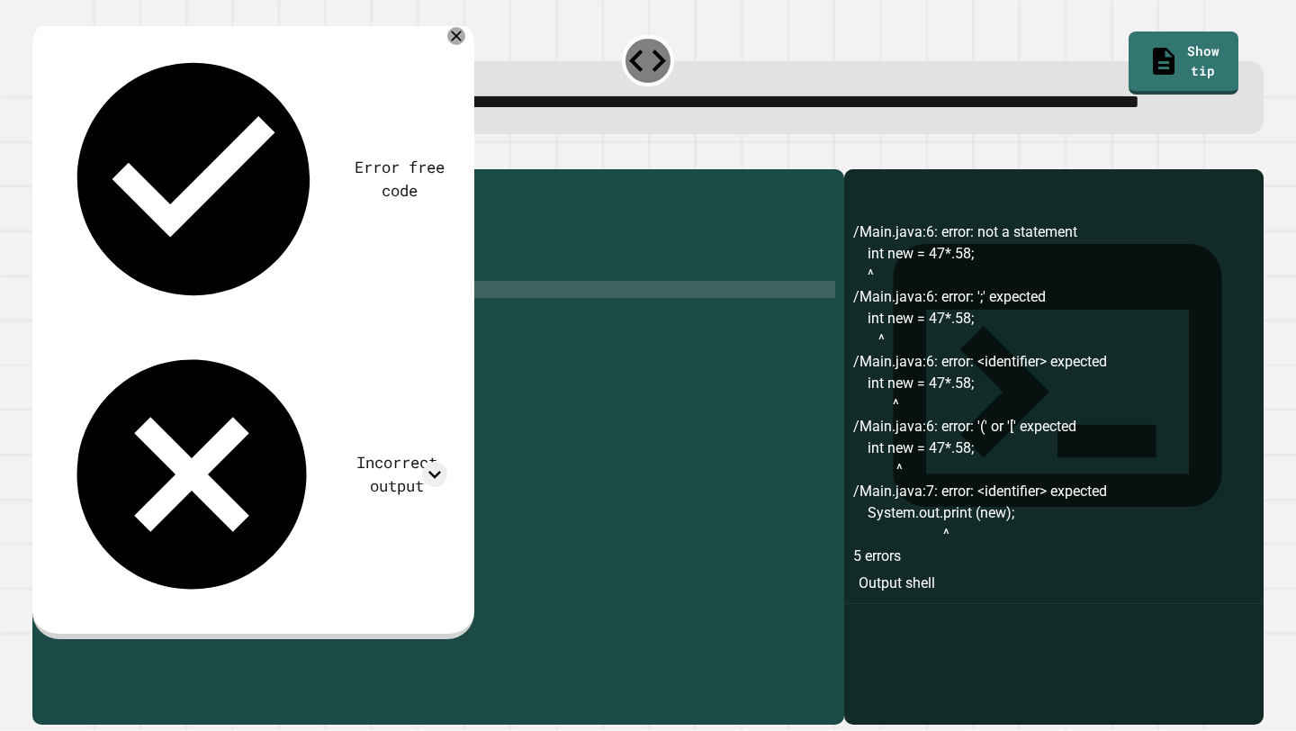
scroll to position [0, 15]
click at [41, 154] on icon "button" at bounding box center [41, 154] width 0 height 0
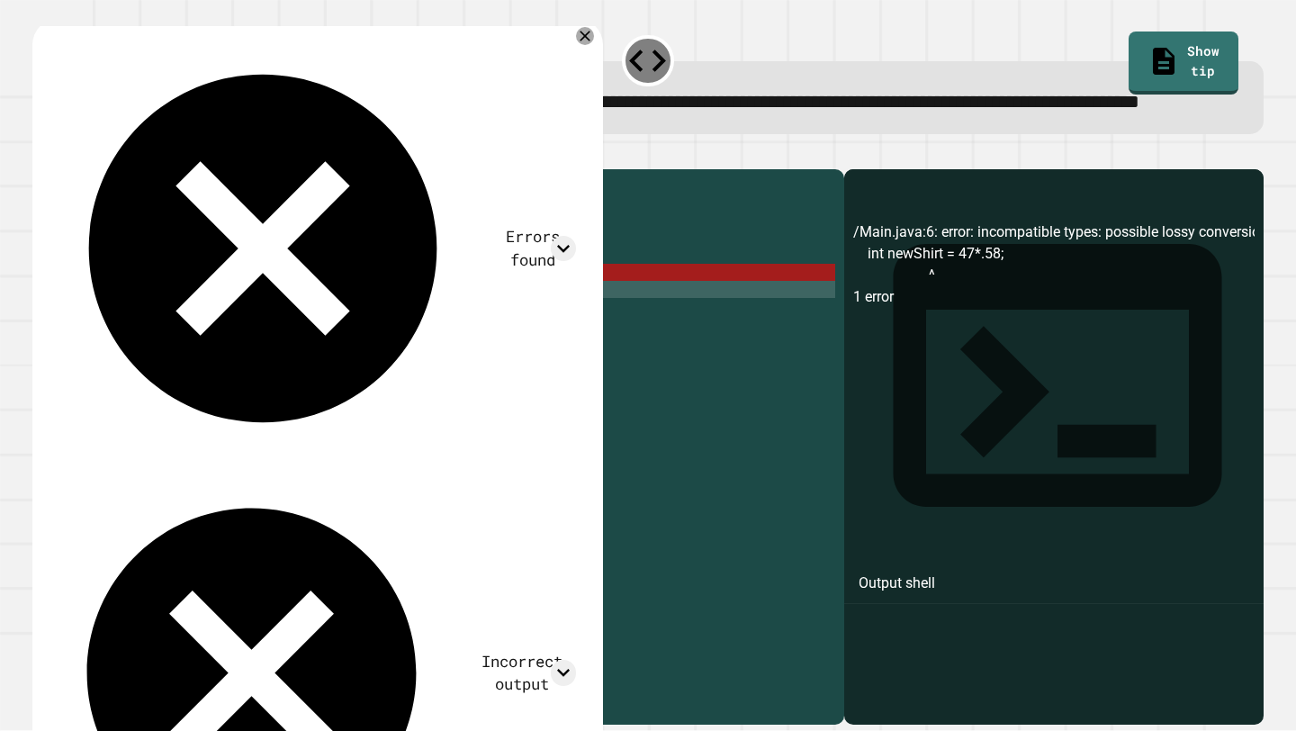
click at [132, 331] on div "public class Main { public static void main ( String args [ ]) { int og = 47 ; …" at bounding box center [456, 426] width 758 height 496
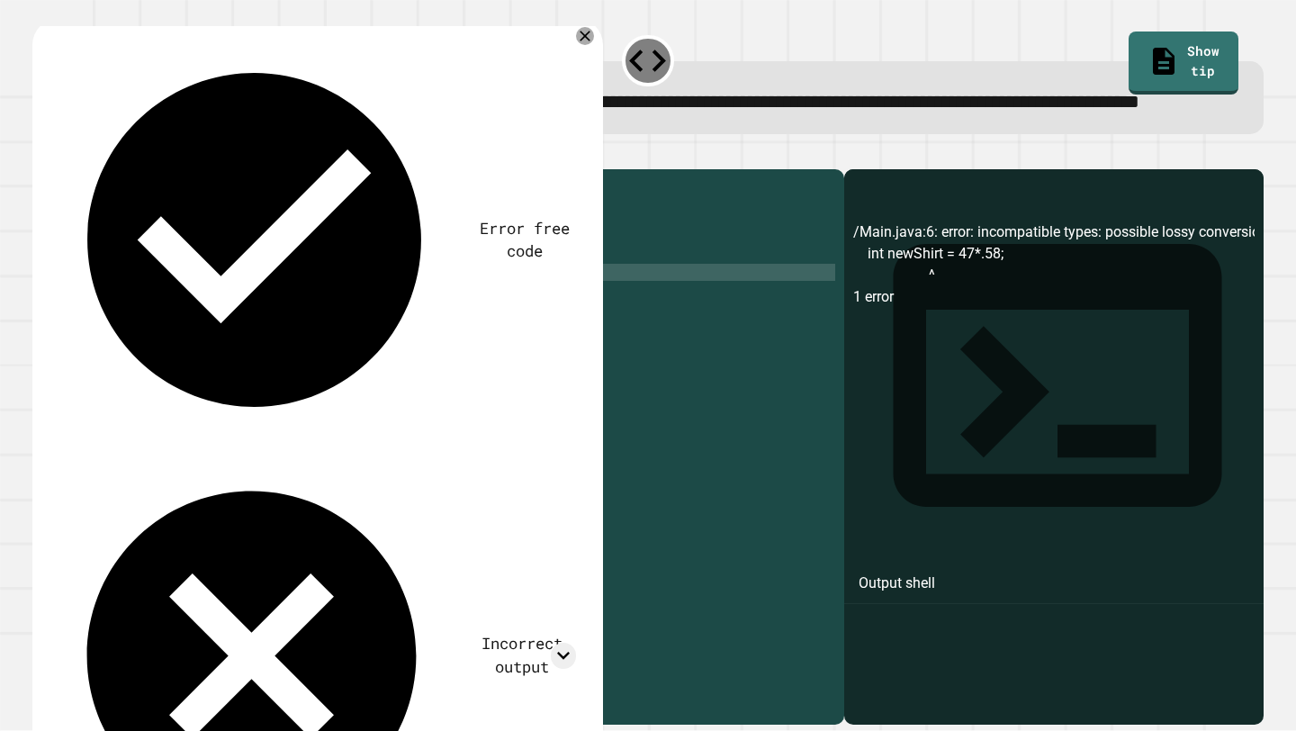
scroll to position [0, 5]
click at [41, 154] on icon "button" at bounding box center [41, 154] width 0 height 0
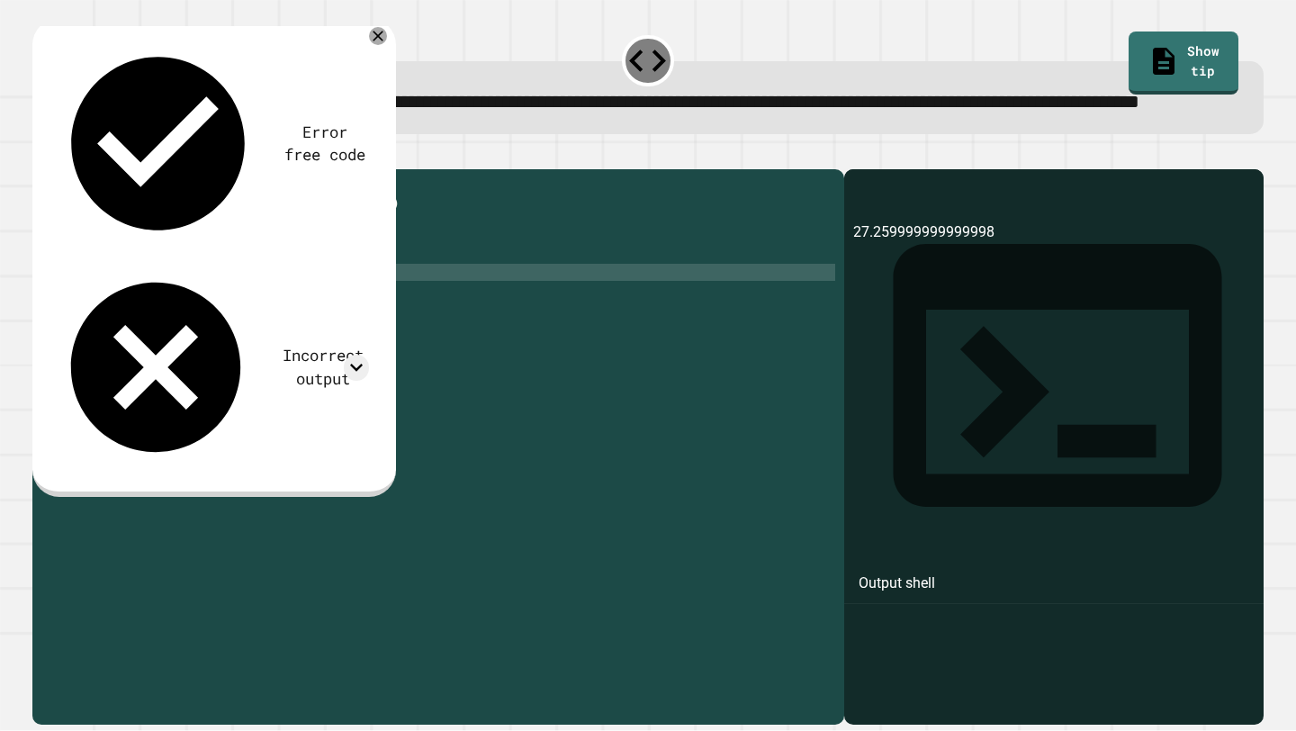
click at [250, 353] on div "public class Main { public static void main ( String args [ ]) { int og = 47 ; …" at bounding box center [456, 426] width 758 height 496
drag, startPoint x: 360, startPoint y: 342, endPoint x: 109, endPoint y: 344, distance: 251.2
click at [109, 344] on div "public class Main { public static void main ( String args [ ]) { int og = 47 ; …" at bounding box center [456, 426] width 758 height 496
paste textarea "**********"
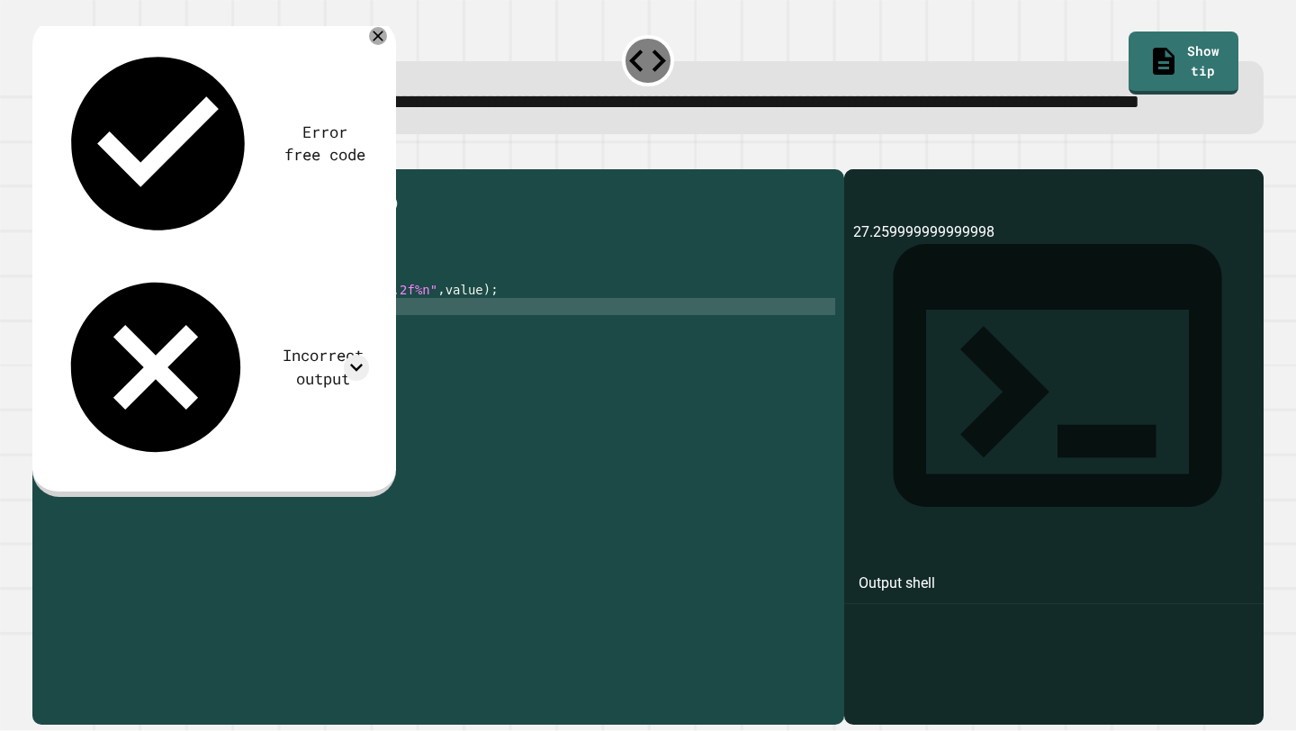
click at [435, 356] on div "public class Main { public static void main ( String args [ ]) { int og = 47 ; …" at bounding box center [456, 426] width 758 height 496
click at [491, 348] on div "public class Main { public static void main ( String args [ ]) { int og = 47 ; …" at bounding box center [456, 426] width 758 height 496
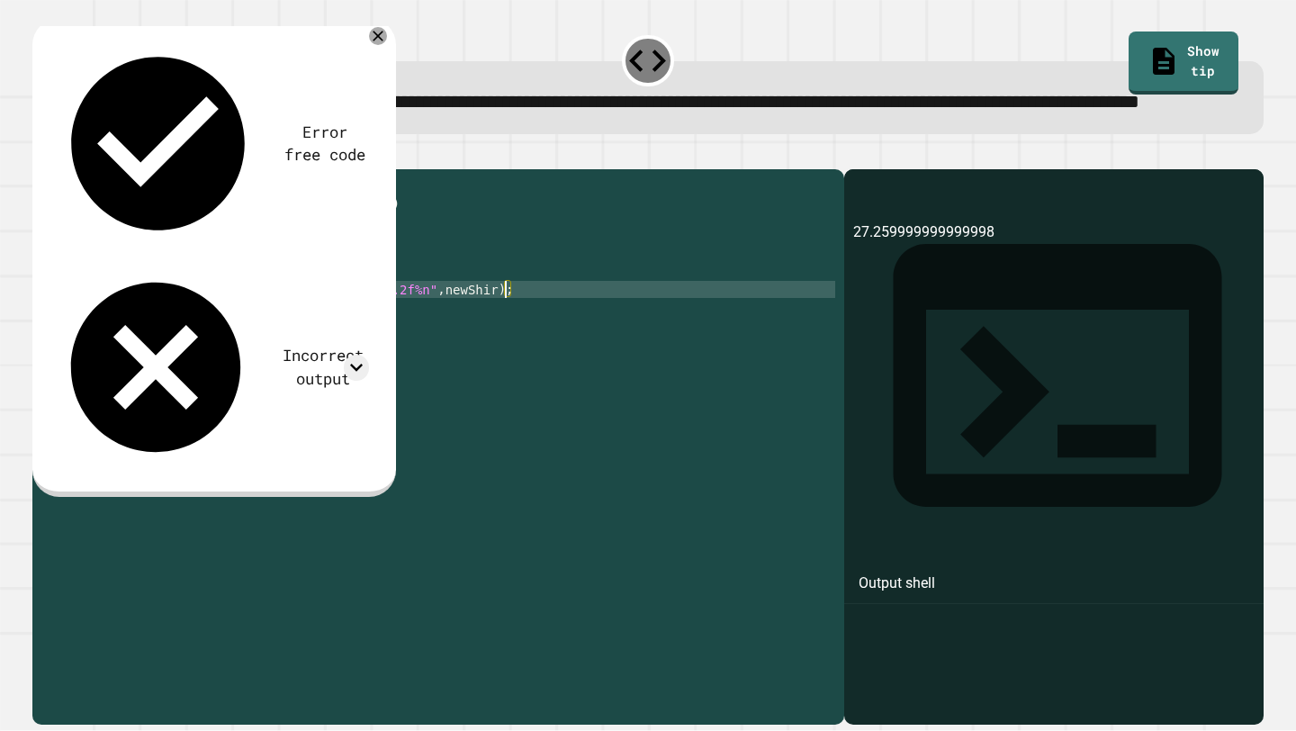
scroll to position [0, 30]
click at [41, 154] on icon "button" at bounding box center [41, 154] width 0 height 0
drag, startPoint x: 384, startPoint y: 352, endPoint x: 250, endPoint y: 349, distance: 134.2
click at [250, 349] on div "public class Main { public static void main ( String args [ ]) { int og = 47 ; …" at bounding box center [456, 426] width 758 height 496
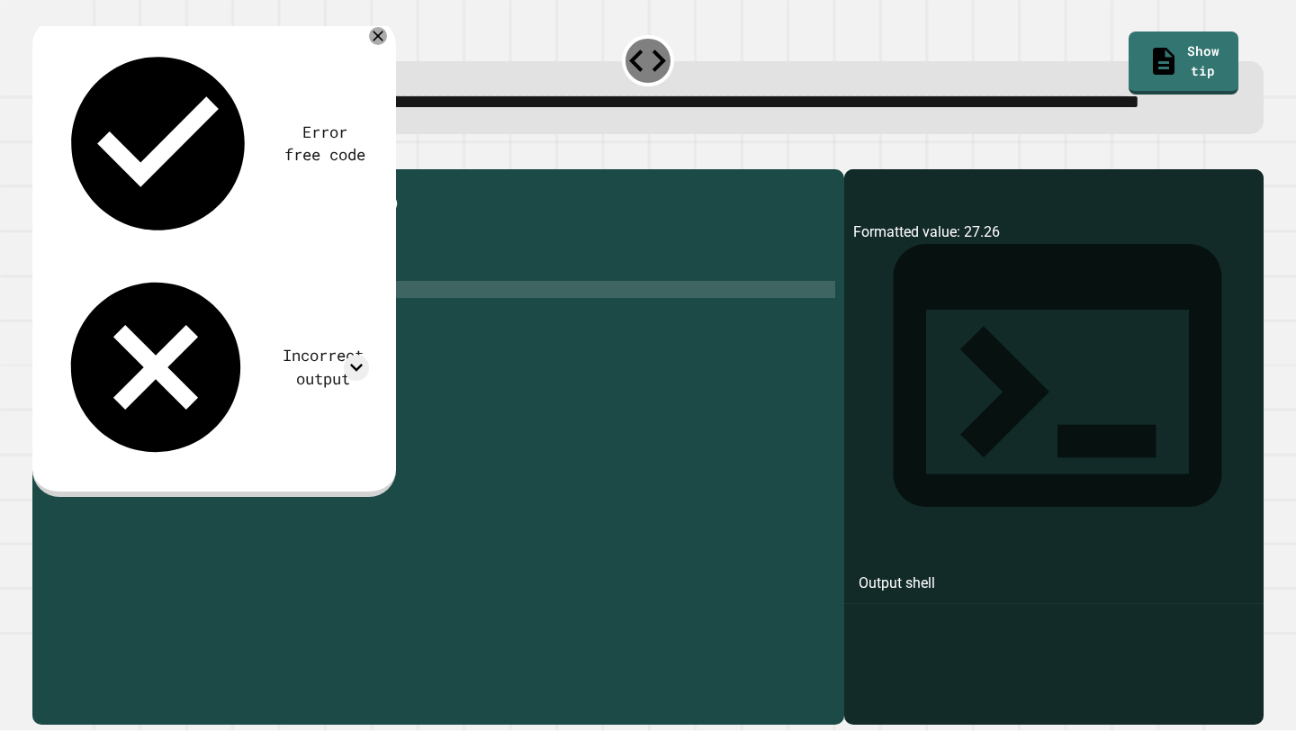
click at [300, 350] on div "public class Main { public static void main ( String args [ ]) { int og = 47 ; …" at bounding box center [456, 426] width 758 height 496
click at [41, 169] on div at bounding box center [648, 159] width 1232 height 22
click at [41, 154] on icon "button" at bounding box center [41, 154] width 0 height 0
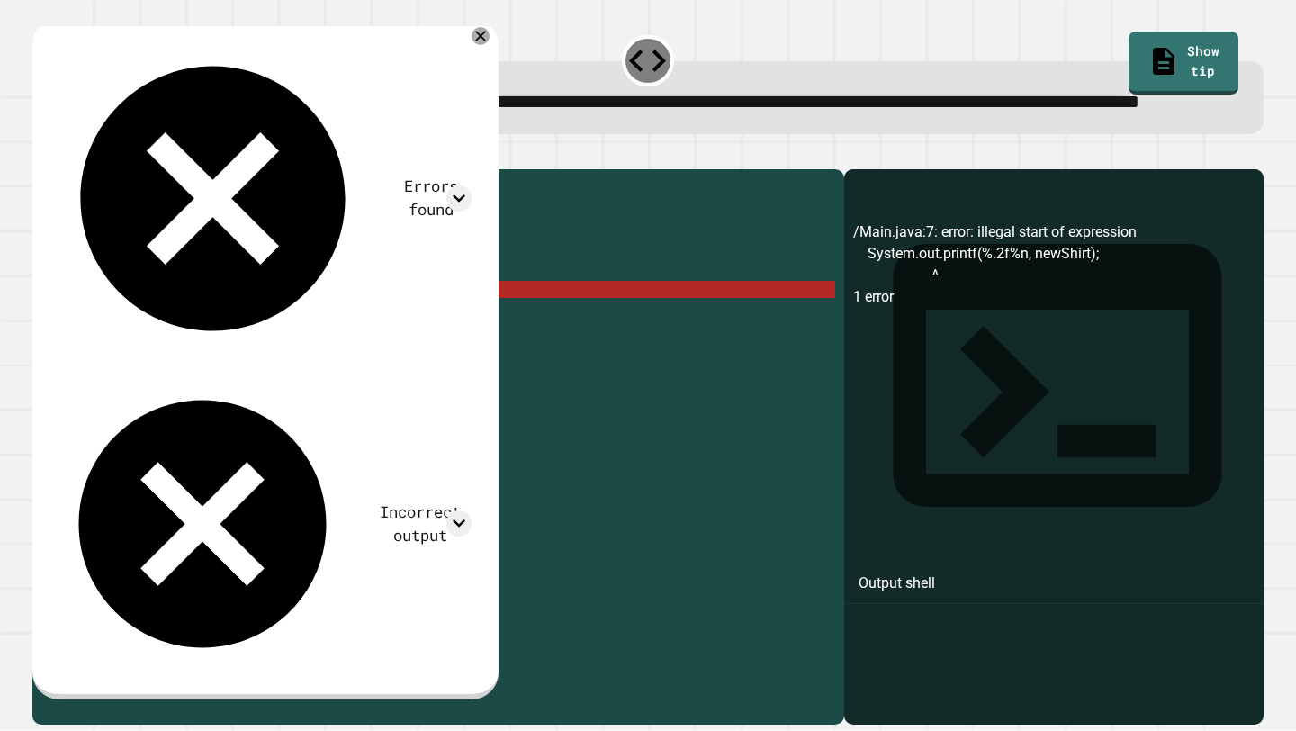
click at [259, 354] on div "public class Main { public static void main ( String args [ ]) { int og = 47 ; …" at bounding box center [456, 426] width 758 height 496
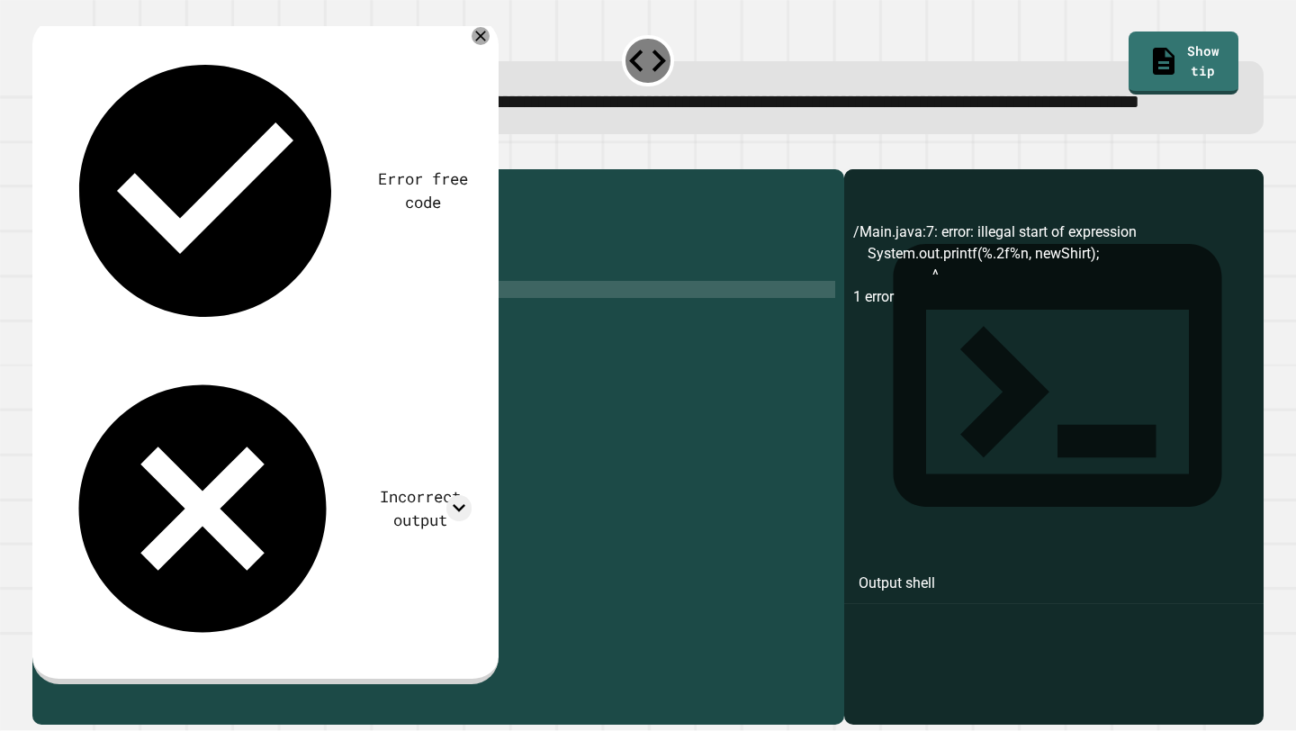
scroll to position [0, 13]
click at [41, 154] on icon "button" at bounding box center [41, 154] width 0 height 0
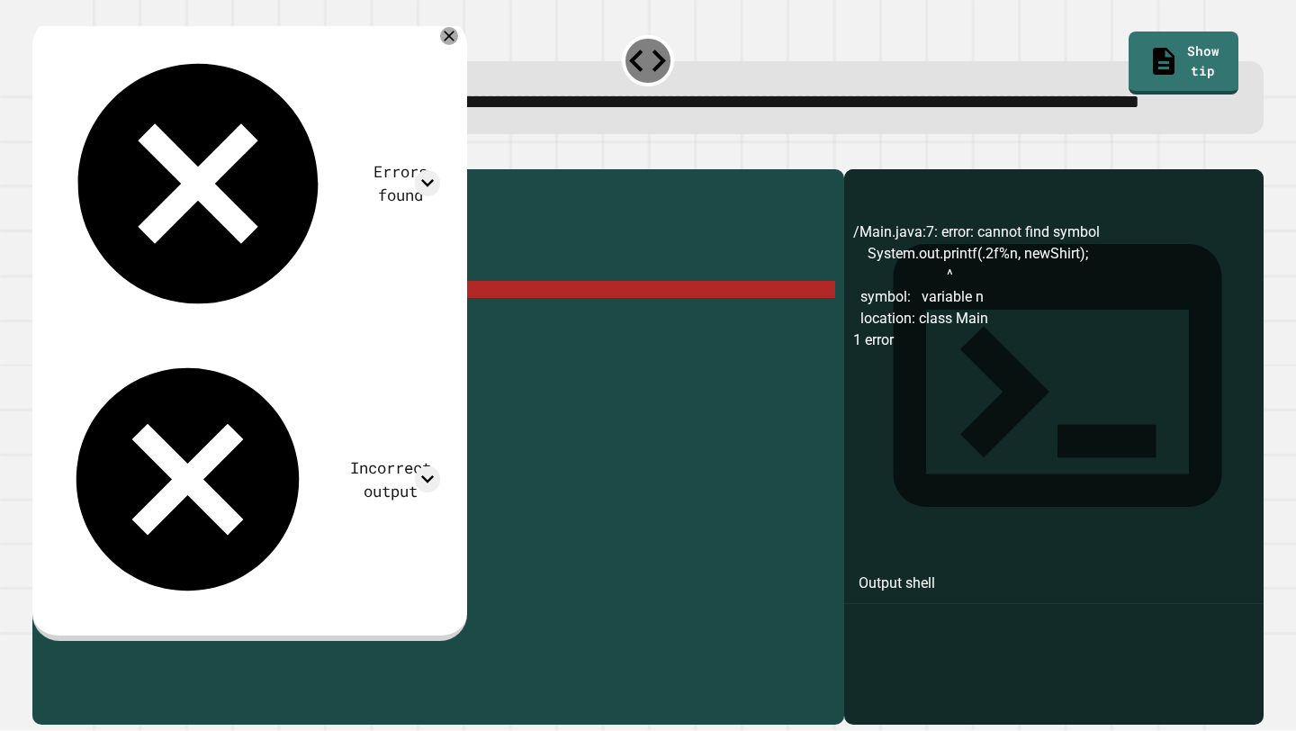
click at [239, 346] on div "public class Main { public static void main ( String args [ ]) { int og = 47 ; …" at bounding box center [456, 426] width 758 height 496
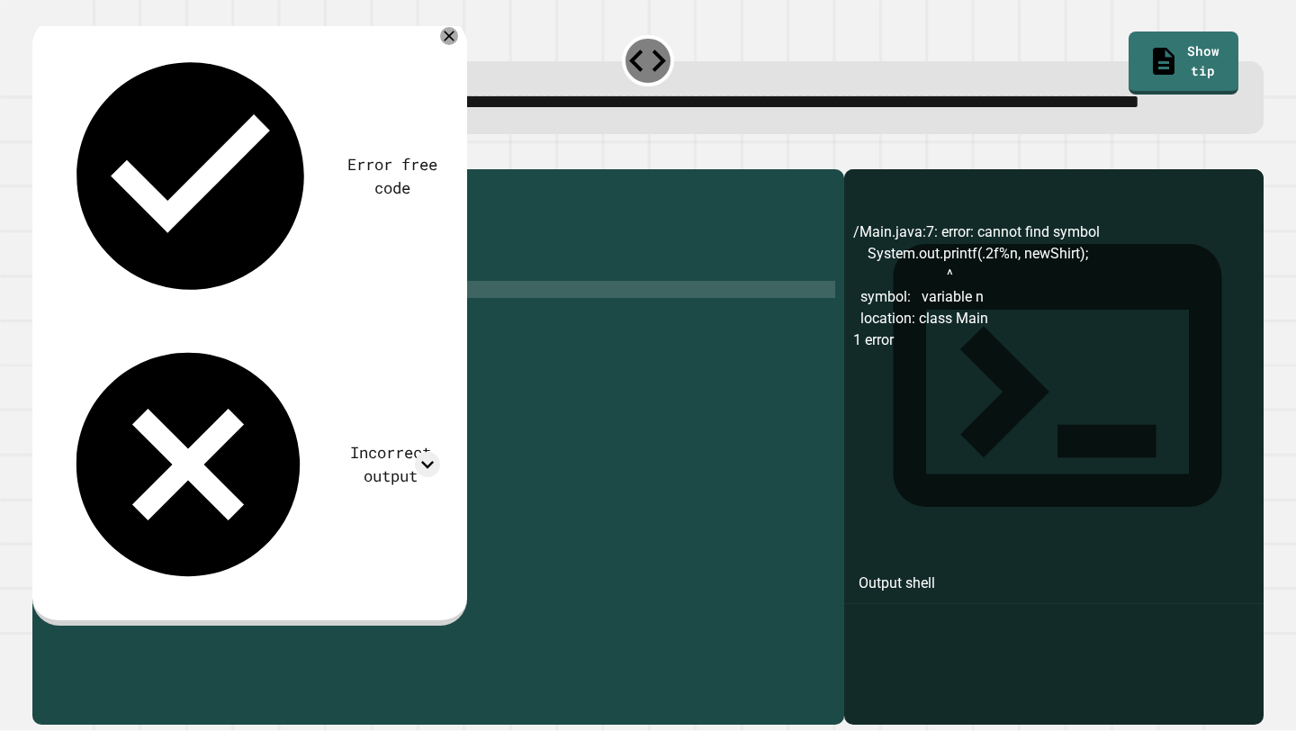
scroll to position [0, 11]
click at [256, 353] on div "public class Main { public static void main ( String args [ ]) { int og = 47 ; …" at bounding box center [456, 426] width 758 height 496
click at [310, 353] on div "public class Main { public static void main ( String args [ ]) { int og = 47 ; …" at bounding box center [456, 426] width 758 height 496
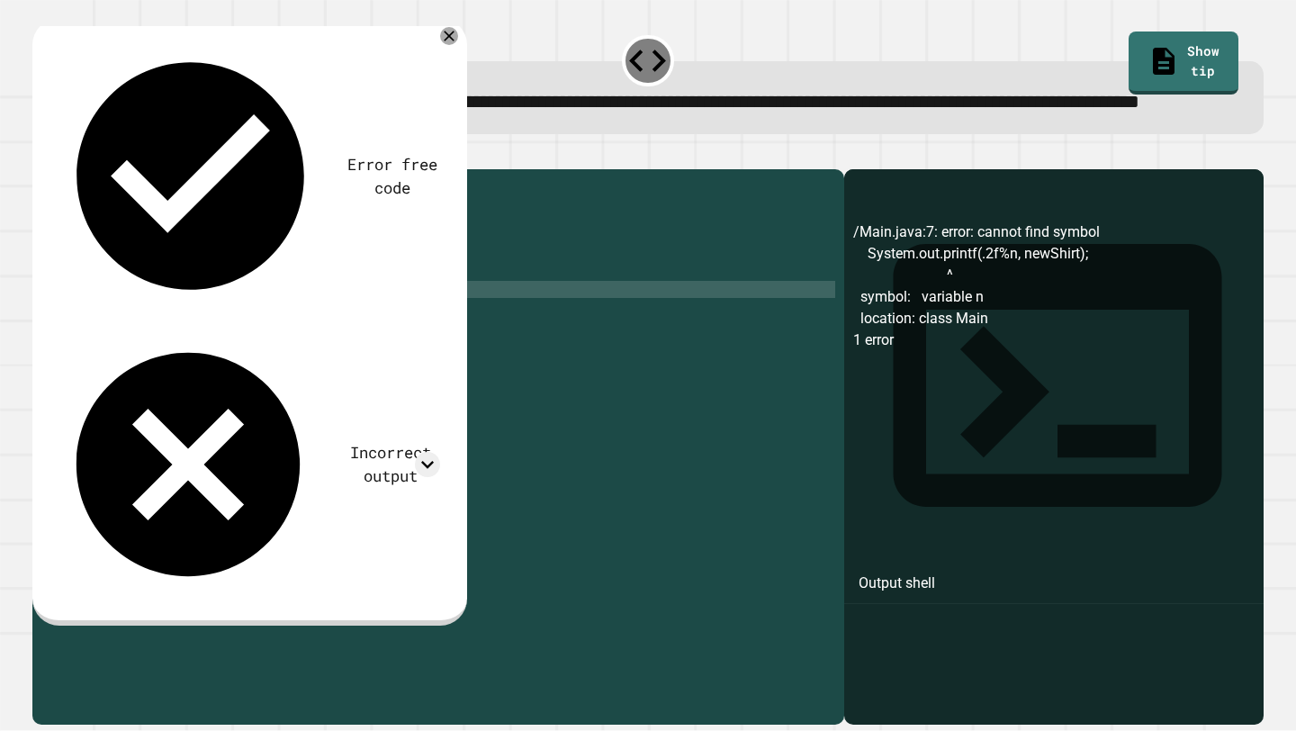
click at [263, 341] on div "public class Main { public static void main ( String args [ ]) { int og = 47 ; …" at bounding box center [456, 426] width 758 height 496
click at [41, 154] on icon "button" at bounding box center [41, 154] width 0 height 0
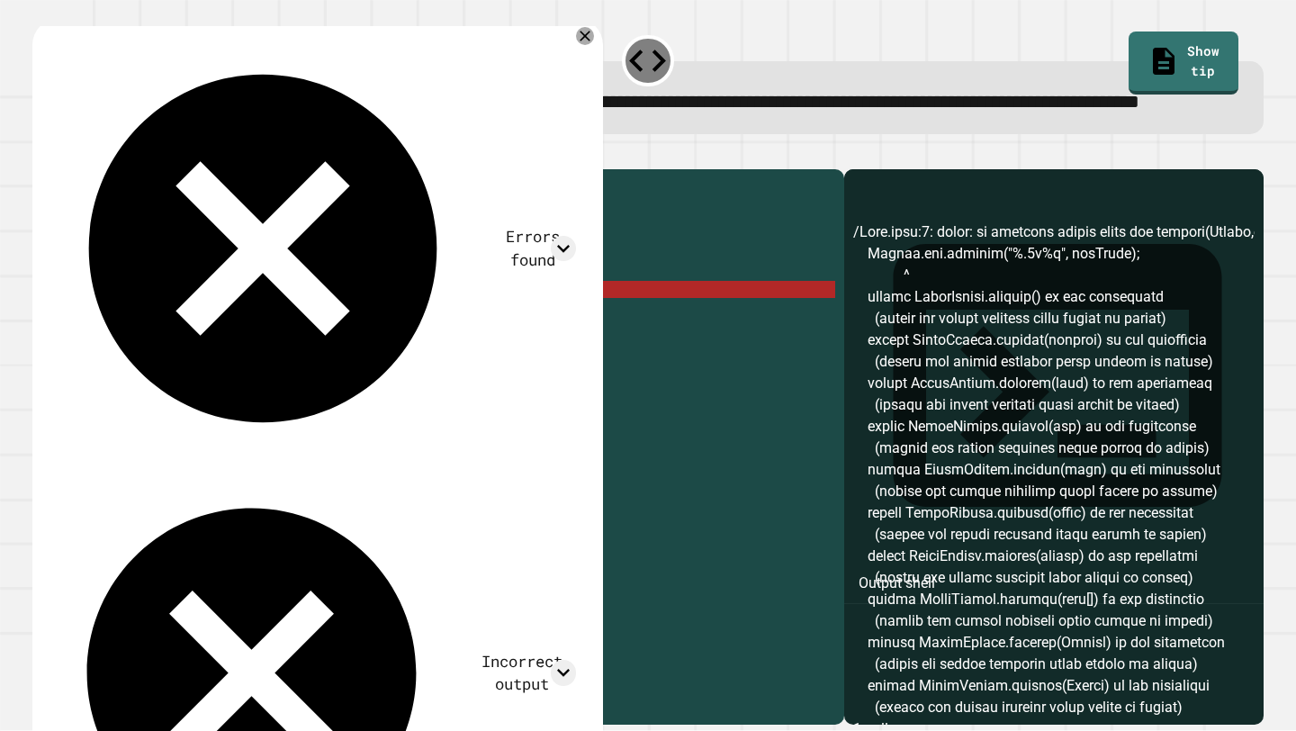
click at [311, 349] on div "public class Main { public static void main ( String args [ ]) { int og = 47 ; …" at bounding box center [456, 426] width 758 height 496
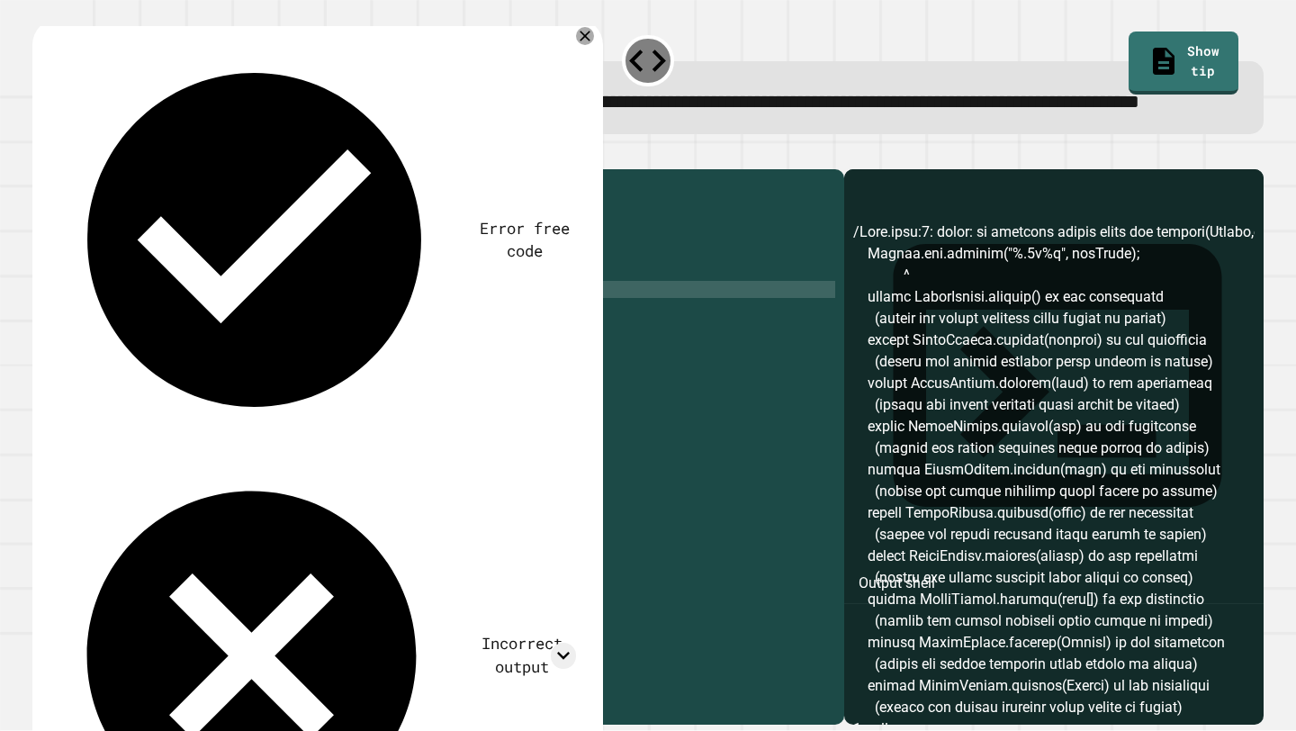
type textarea "**********"
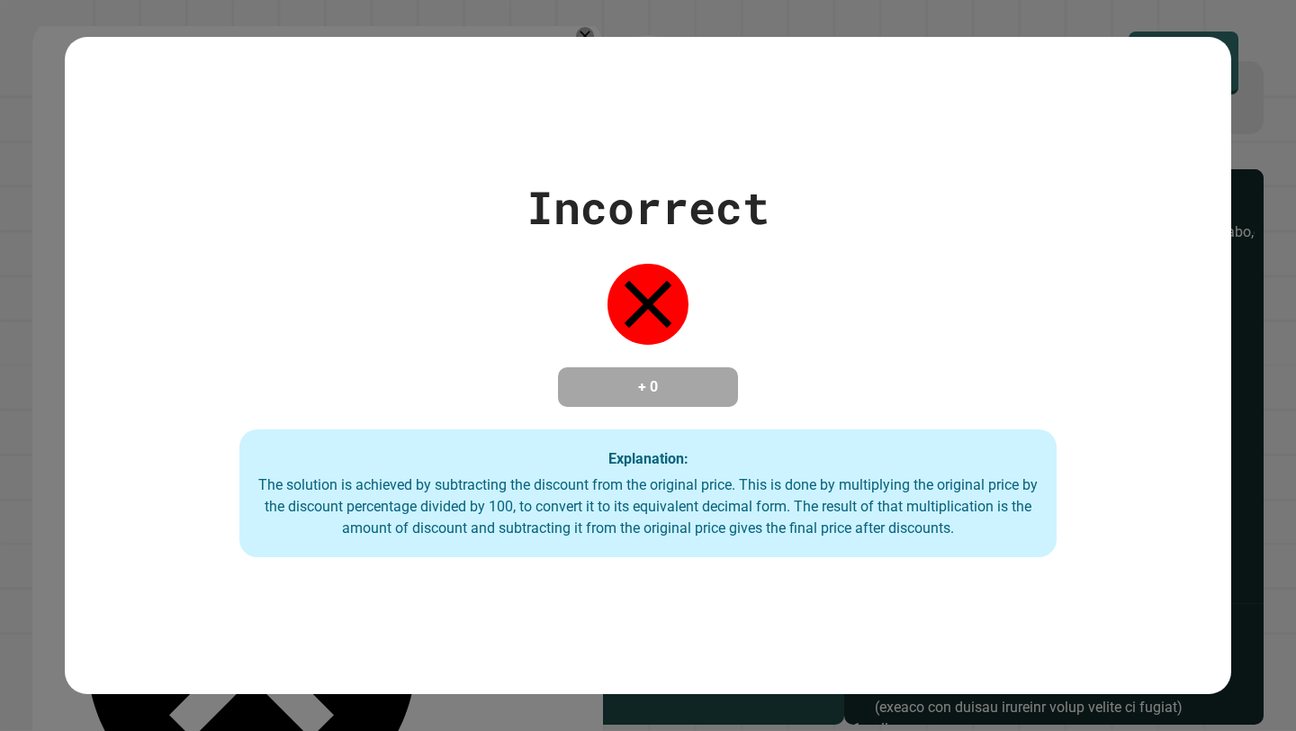
click at [926, 395] on div "Incorrect + 0 Explanation: The solution is achieved by subtracting the discount…" at bounding box center [648, 366] width 1167 height 384
click at [1290, 114] on div "Incorrect + 0 Explanation: The solution is achieved by subtracting the discount…" at bounding box center [648, 365] width 1296 height 731
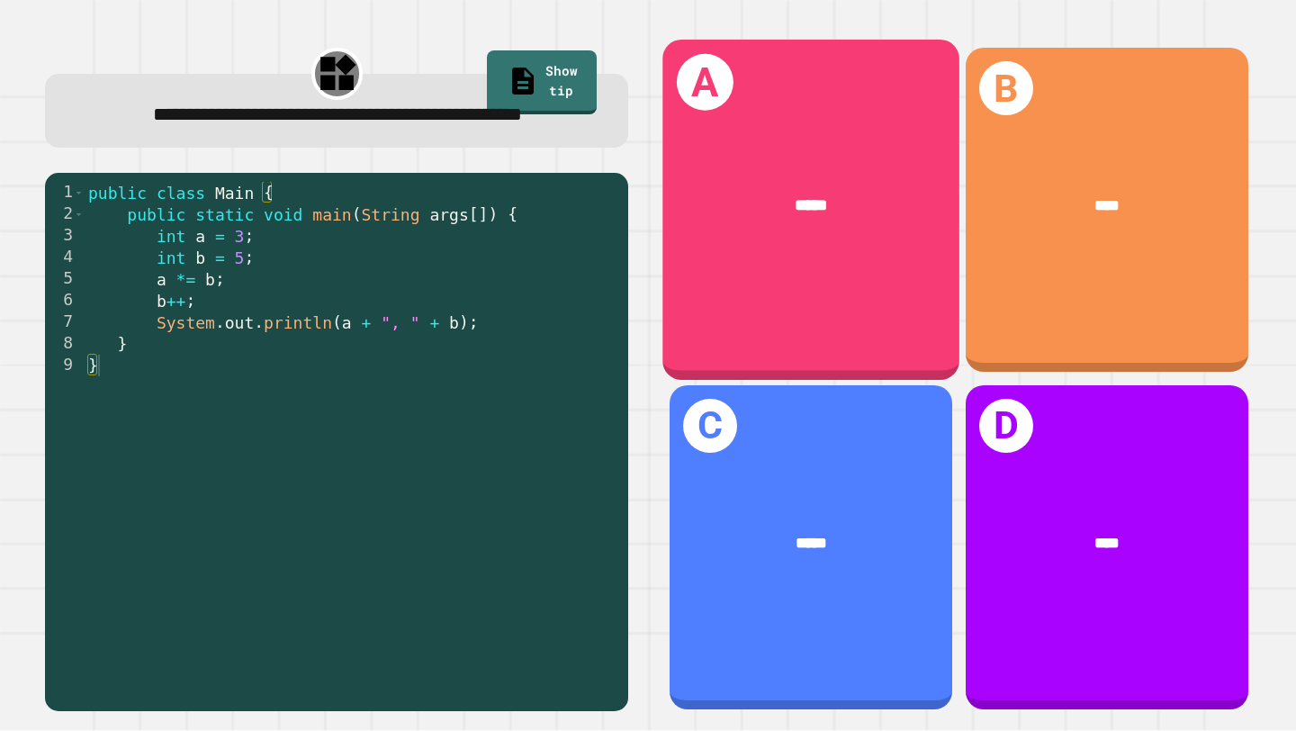
click at [841, 301] on div "A *****" at bounding box center [812, 210] width 297 height 340
